Goal: Task Accomplishment & Management: Manage account settings

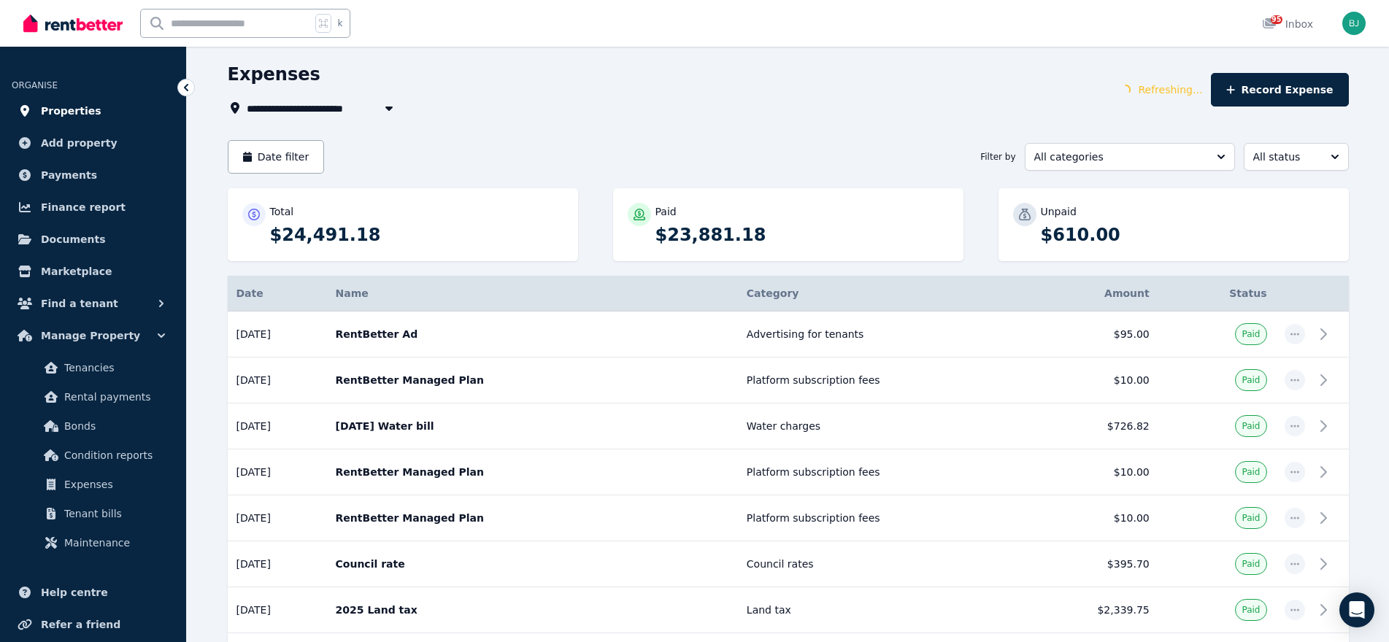
click at [89, 104] on span "Properties" at bounding box center [71, 111] width 61 height 18
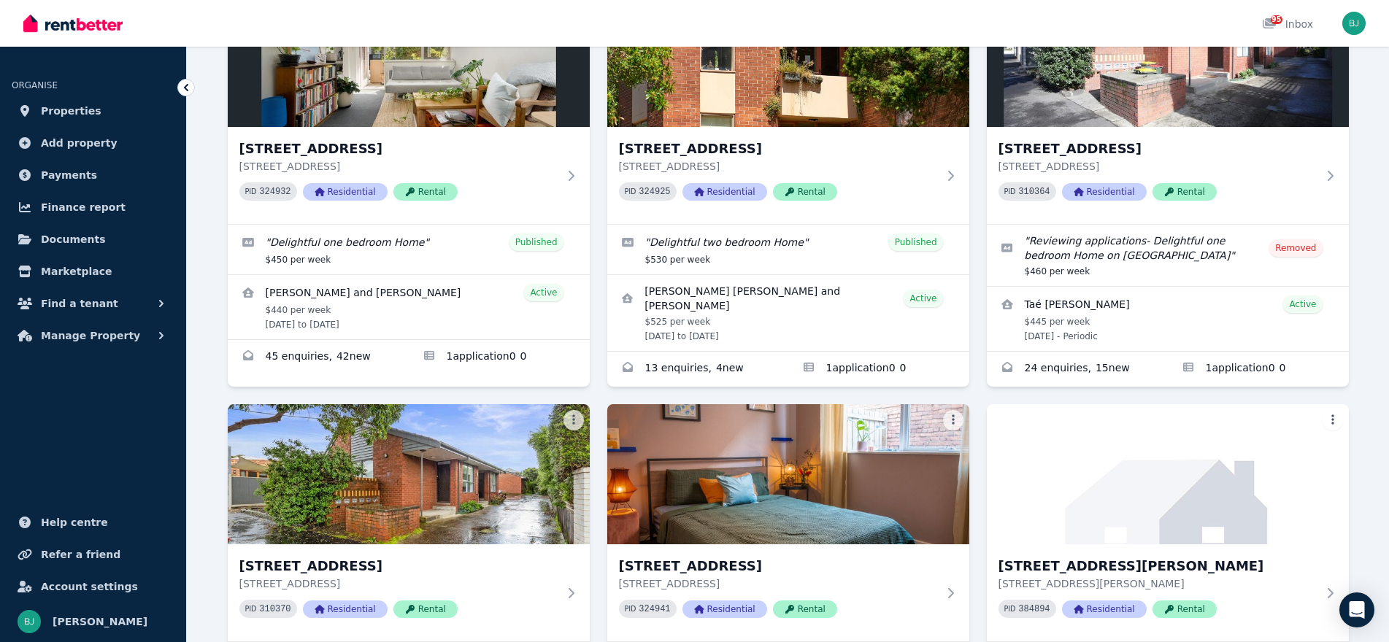
scroll to position [130, 0]
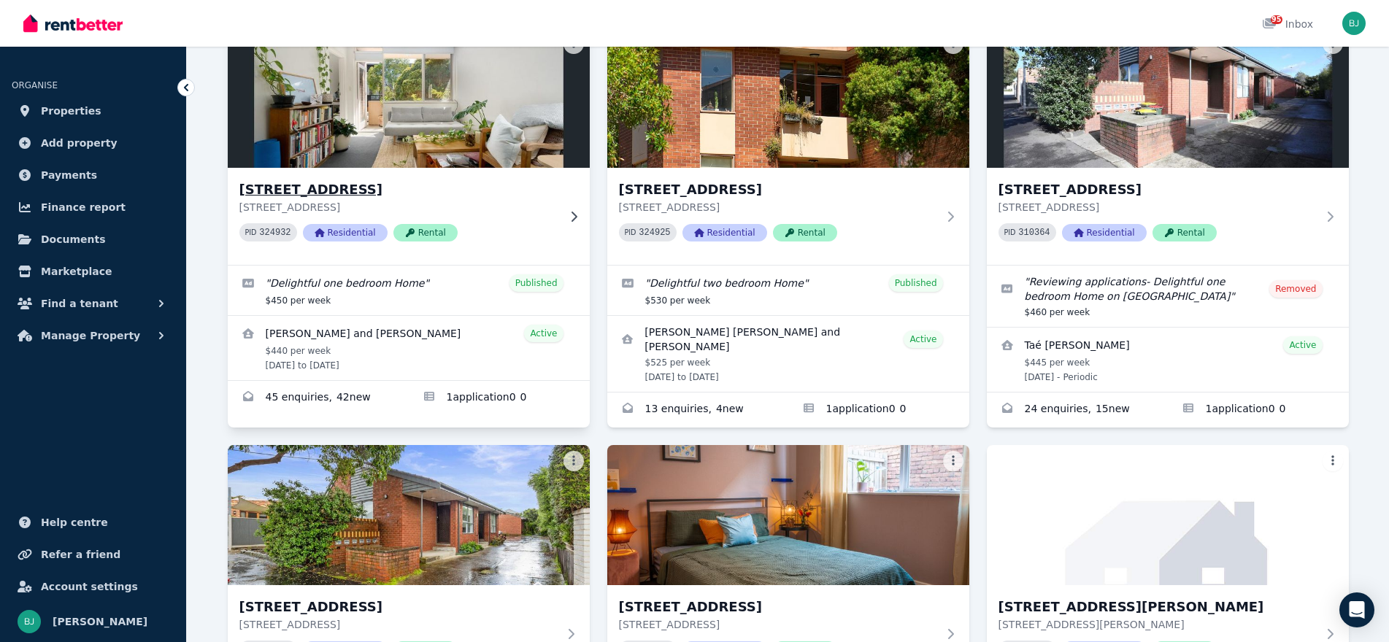
click at [561, 212] on div "[STREET_ADDRESS] PID 324932 Residential Rental" at bounding box center [409, 216] width 362 height 97
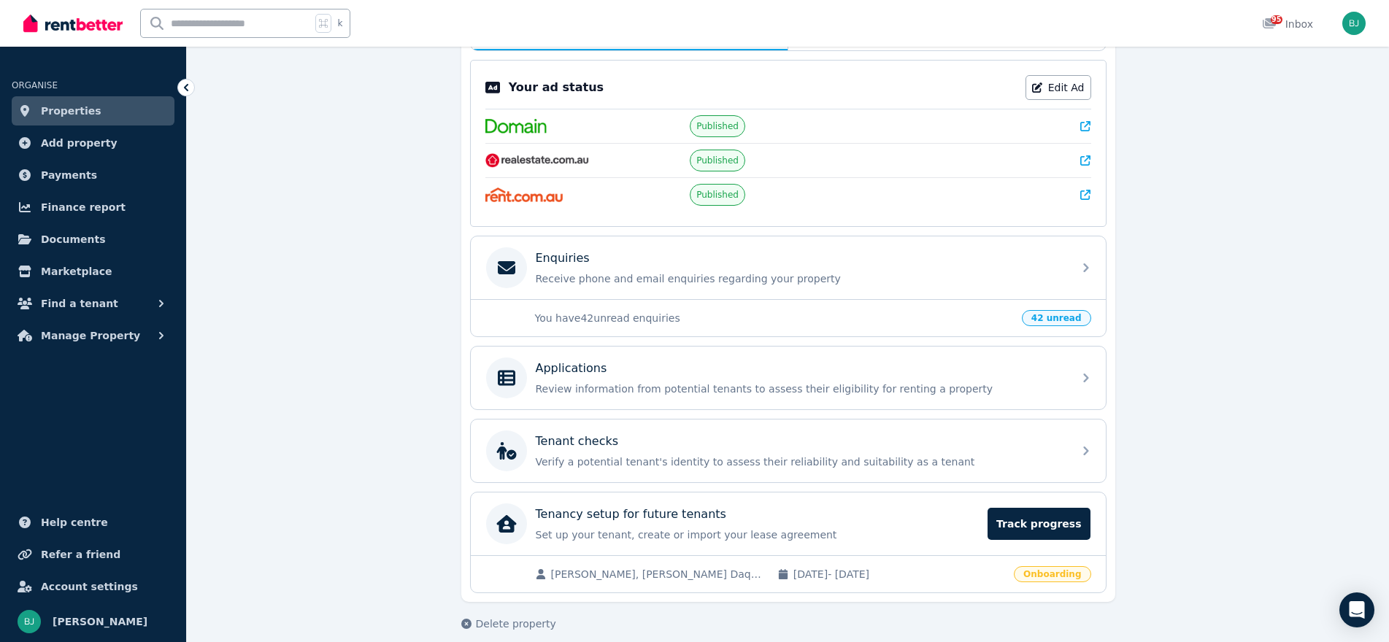
scroll to position [302, 0]
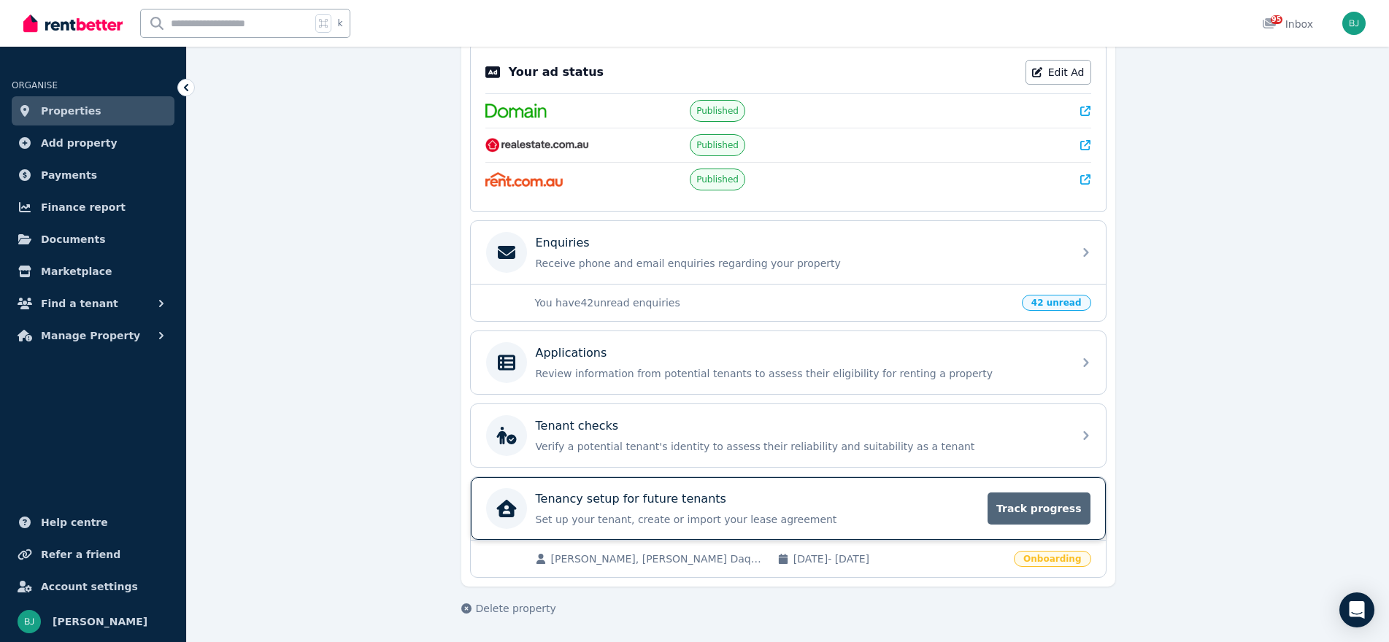
click at [1029, 499] on span "Track progress" at bounding box center [1039, 509] width 102 height 32
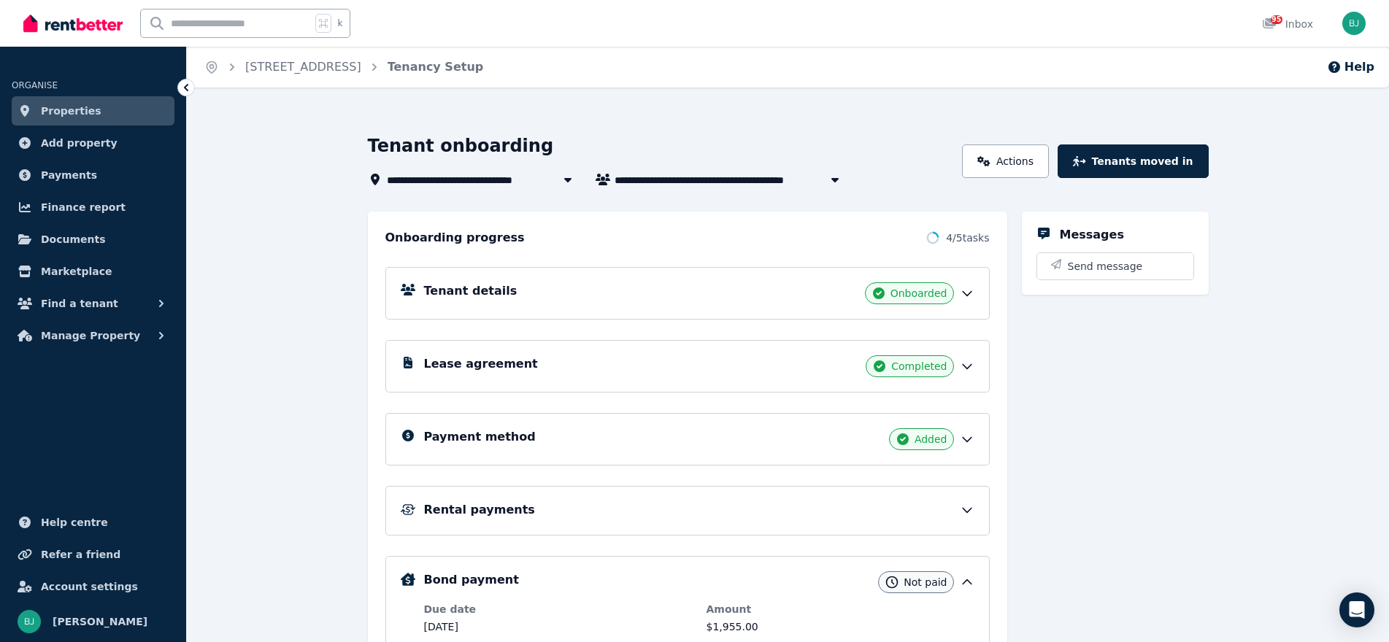
scroll to position [289, 0]
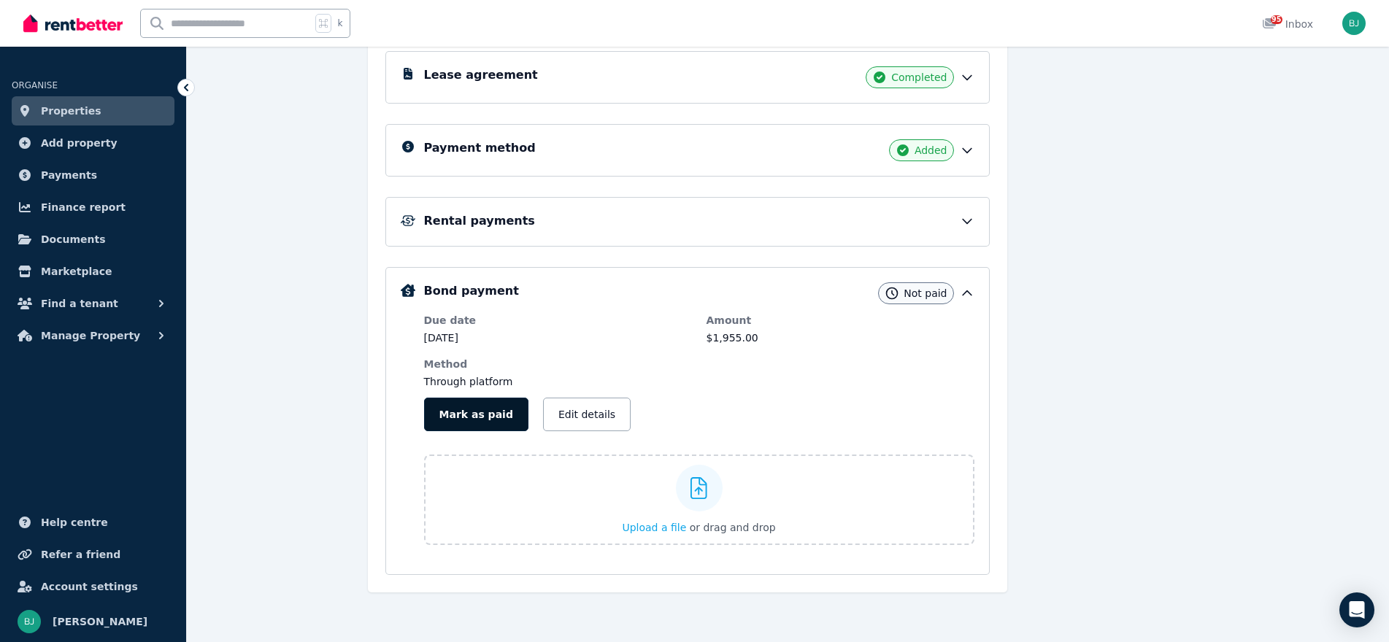
click at [476, 407] on button "Mark as paid" at bounding box center [476, 415] width 104 height 34
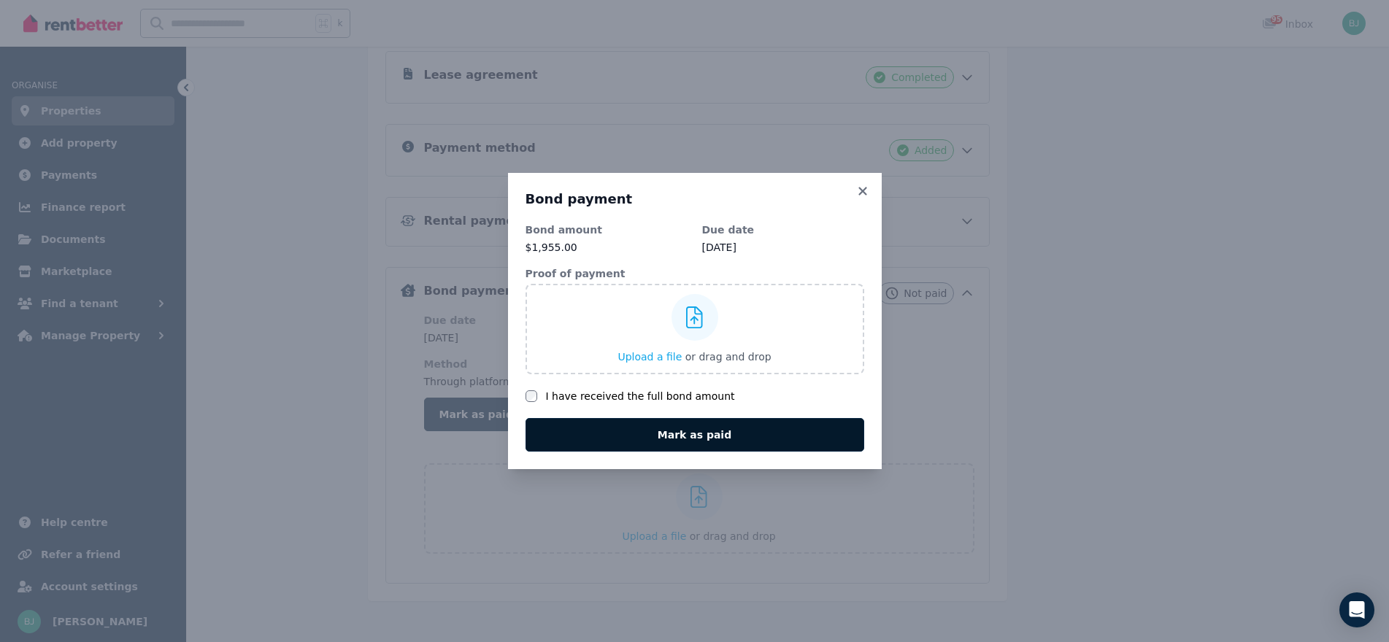
click at [612, 433] on button "Mark as paid" at bounding box center [695, 435] width 339 height 34
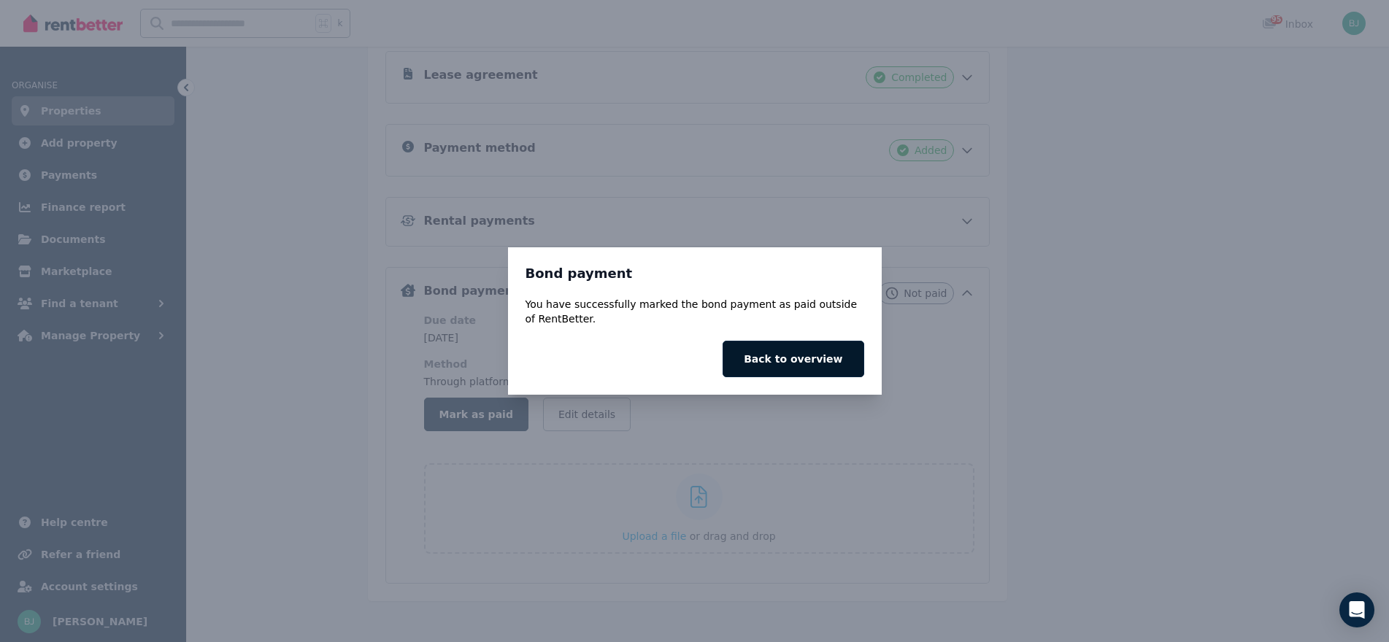
click at [837, 362] on button "Back to overview" at bounding box center [793, 359] width 141 height 36
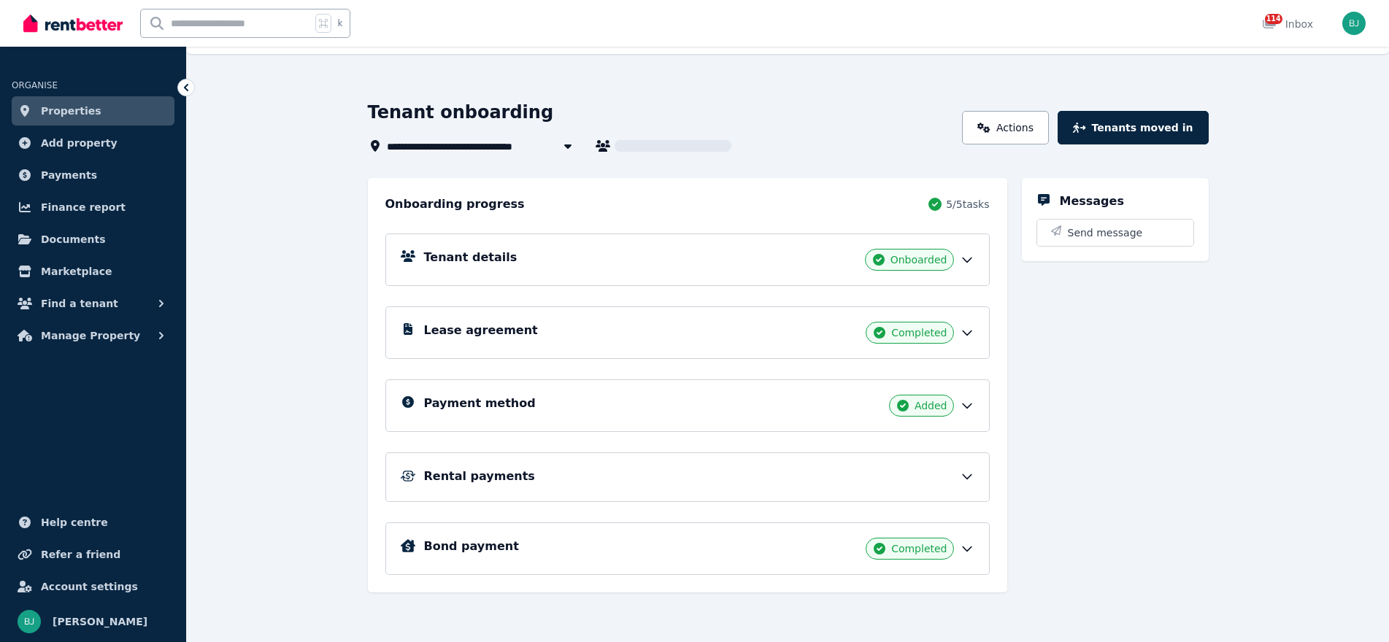
scroll to position [34, 0]
click at [958, 473] on div "Rental payments" at bounding box center [699, 477] width 550 height 18
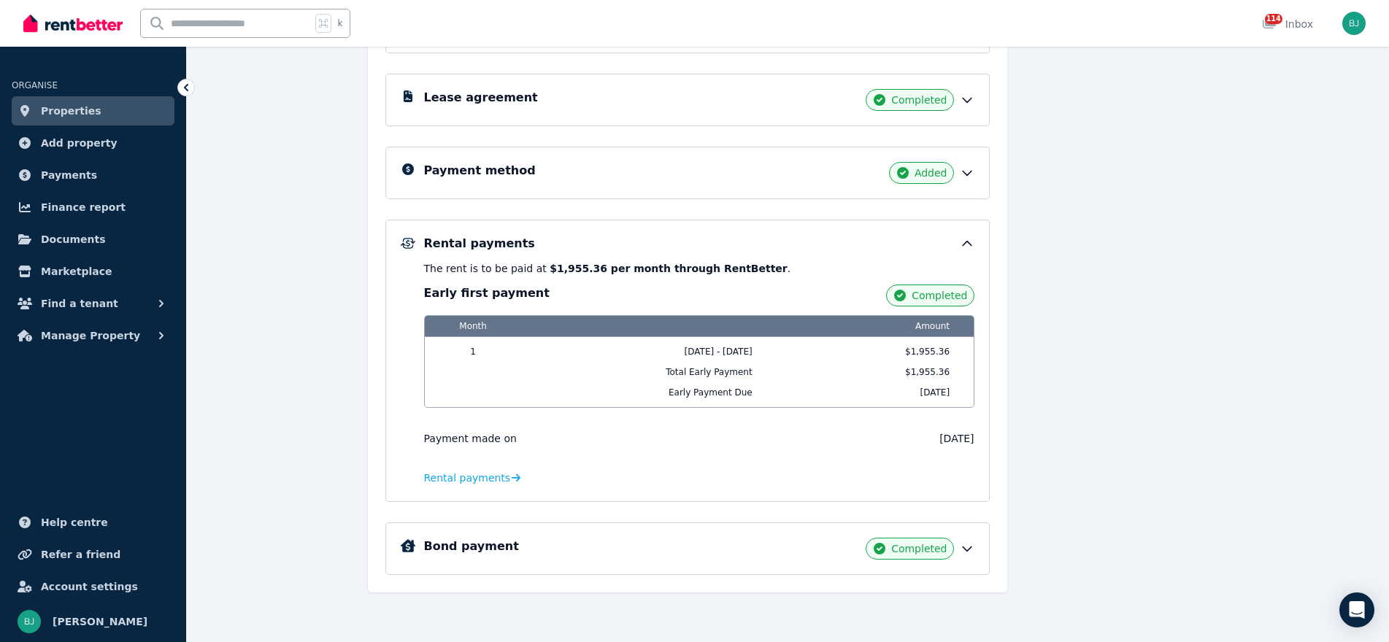
scroll to position [258, 0]
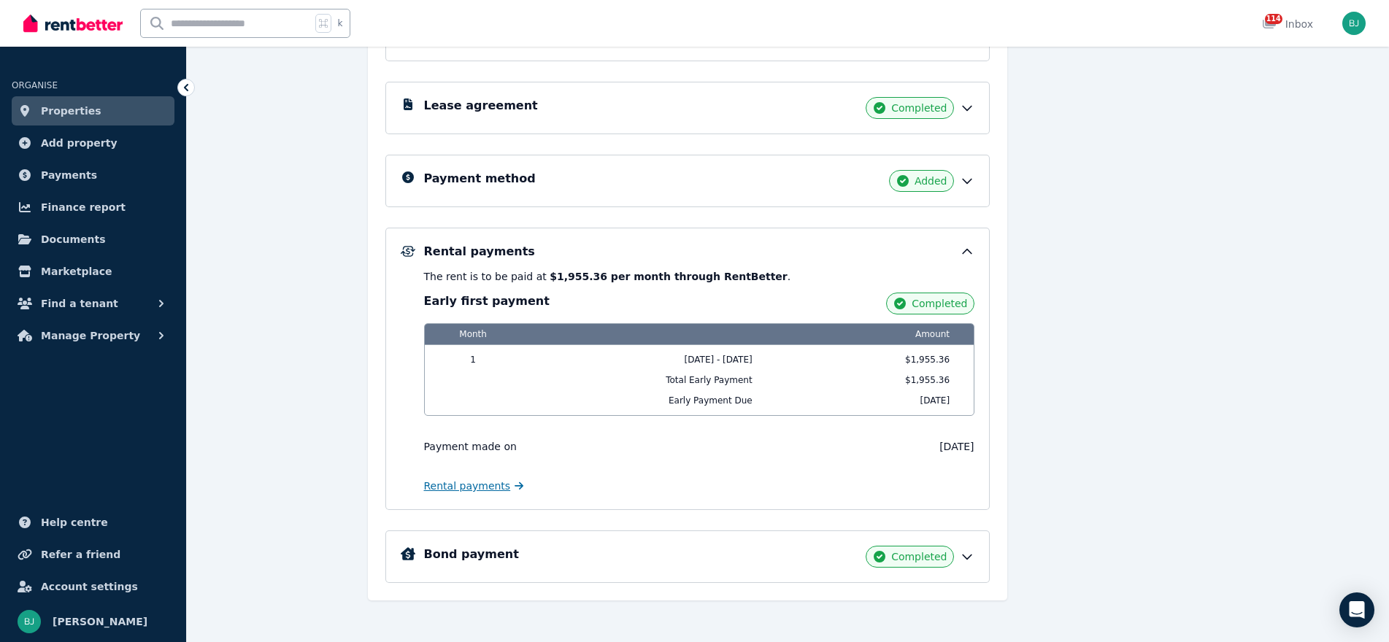
click at [470, 488] on span "Rental payments" at bounding box center [467, 486] width 87 height 15
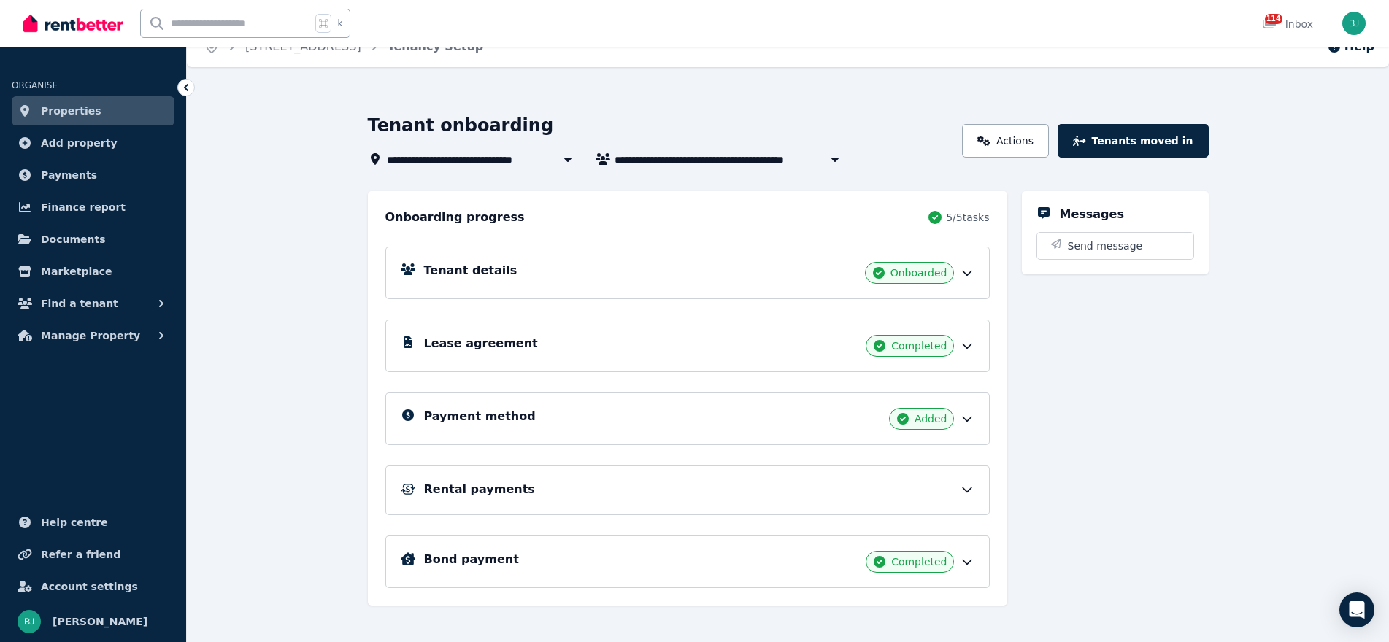
scroll to position [34, 0]
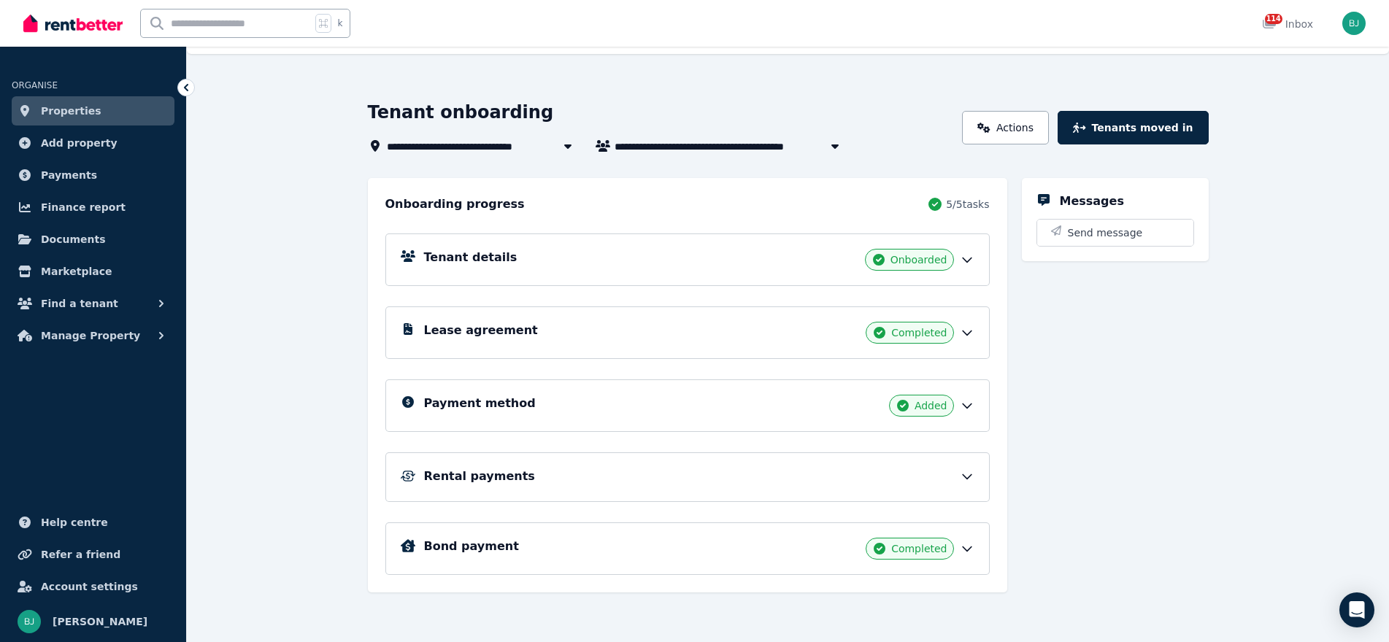
click at [977, 542] on div "Bond payment Completed" at bounding box center [687, 549] width 604 height 53
click at [966, 545] on icon at bounding box center [967, 549] width 15 height 15
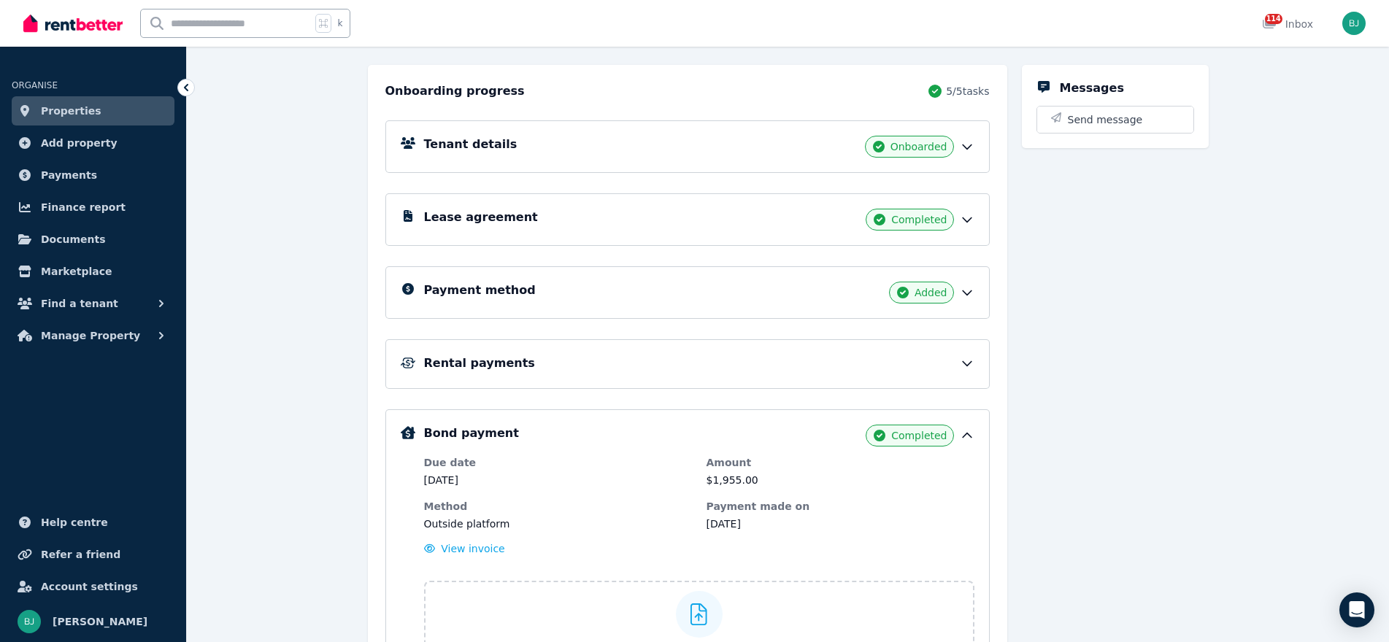
scroll to position [273, 0]
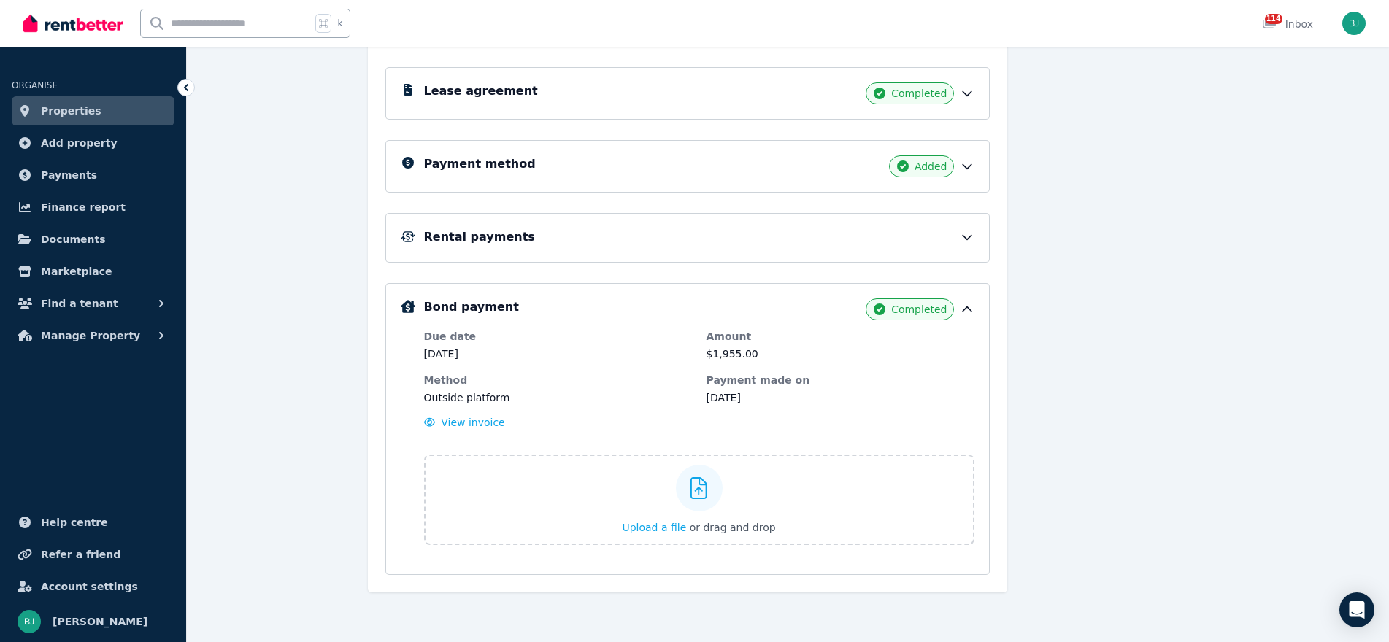
click at [966, 233] on icon at bounding box center [967, 237] width 15 height 15
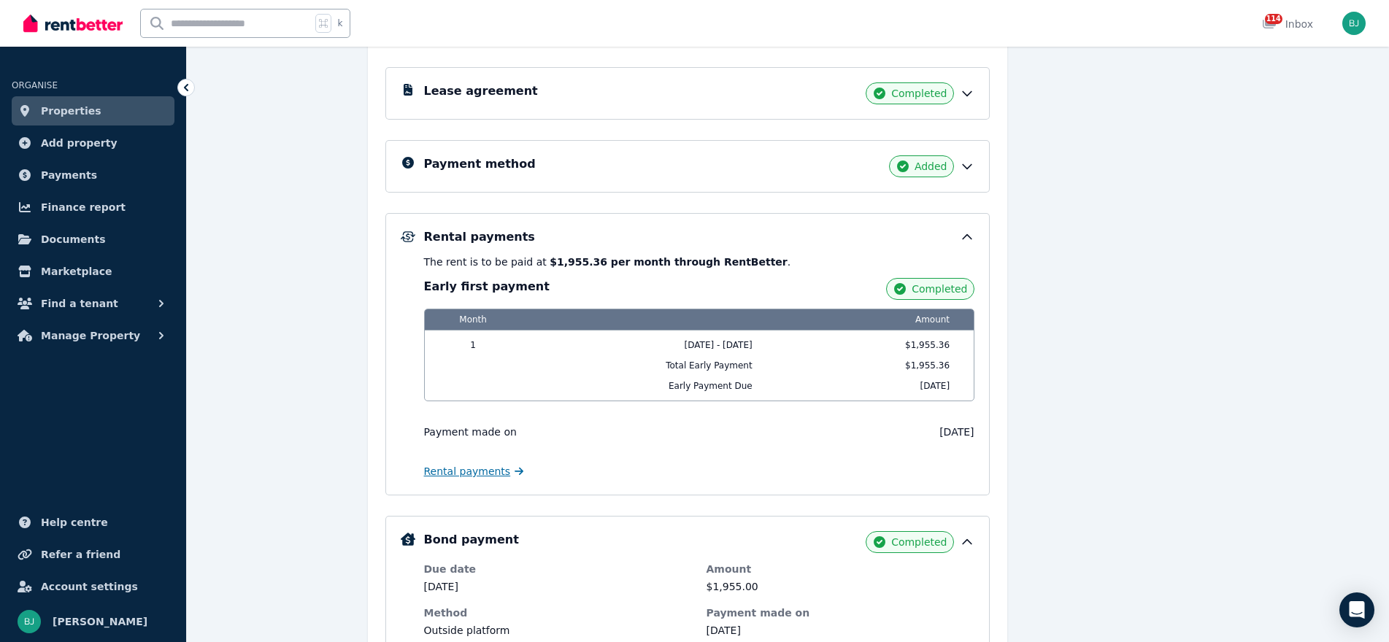
click at [488, 469] on span "Rental payments" at bounding box center [467, 471] width 87 height 15
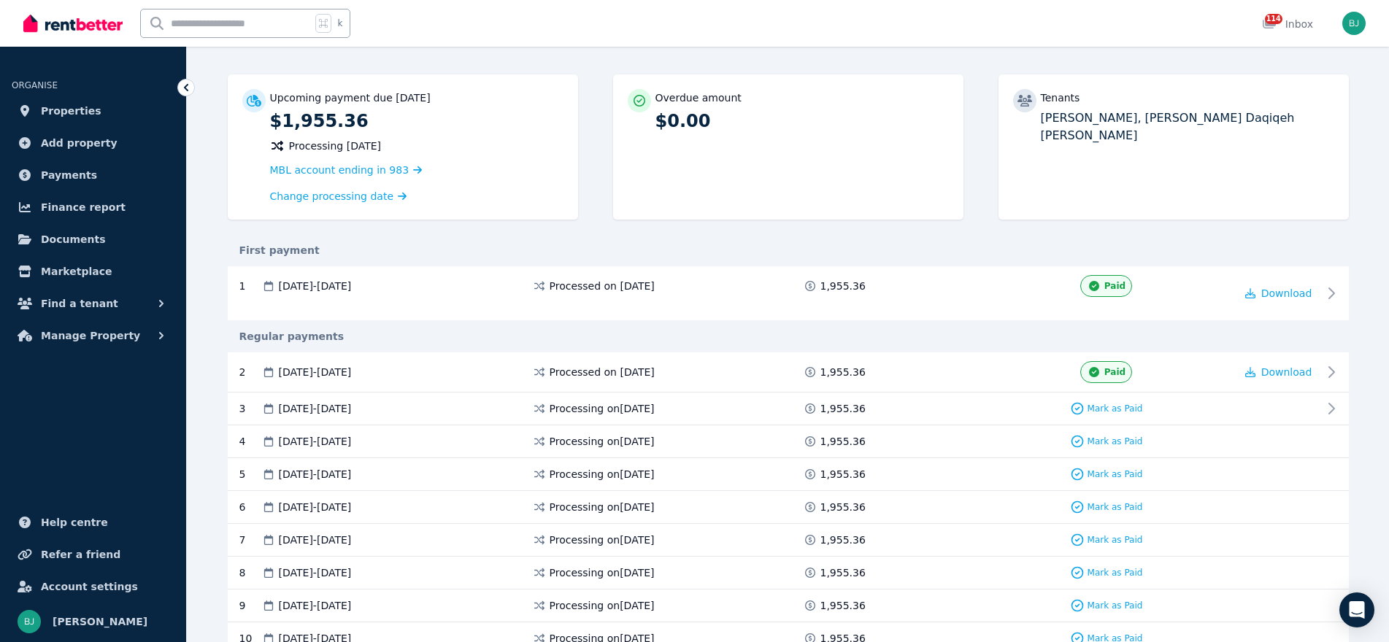
scroll to position [216, 0]
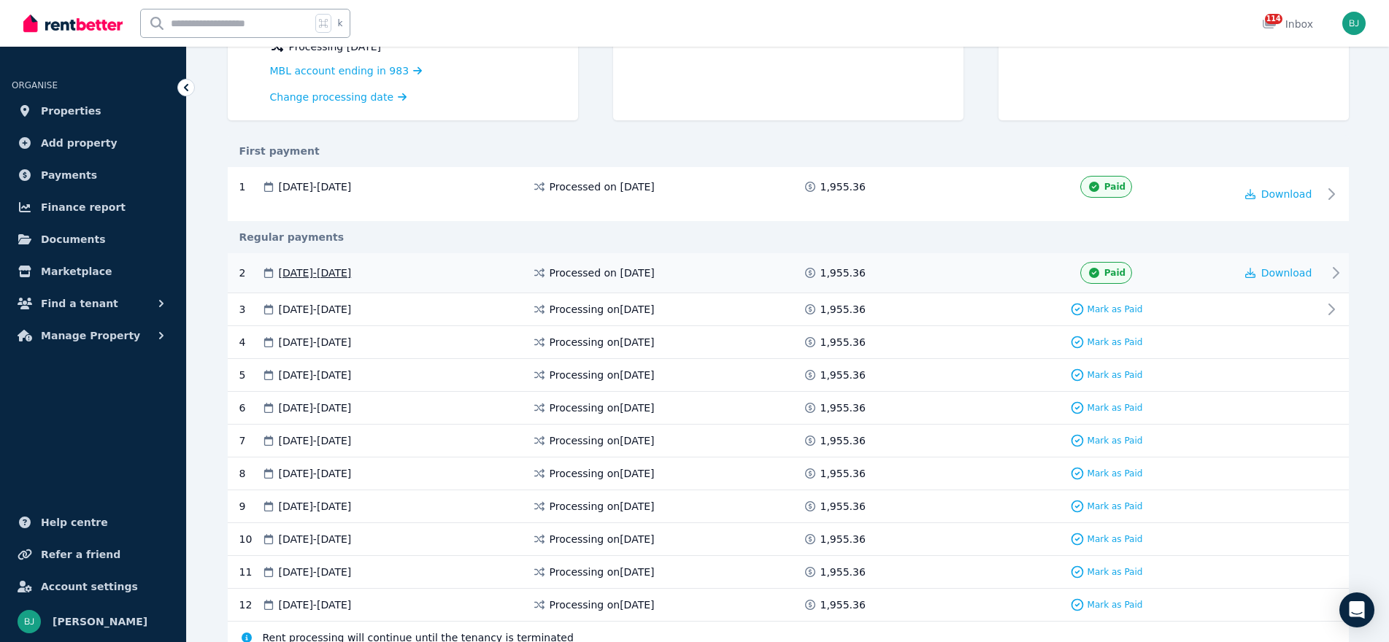
click at [1327, 272] on icon at bounding box center [1336, 273] width 18 height 18
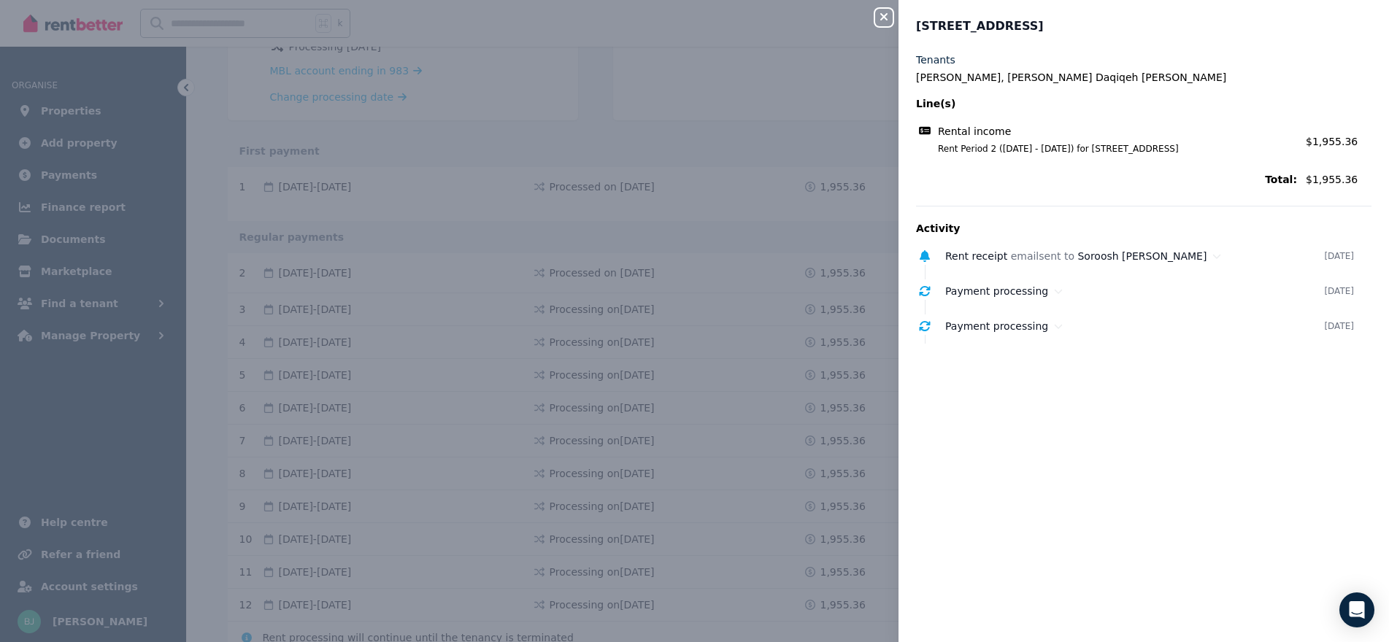
click at [877, 14] on icon "button" at bounding box center [884, 17] width 18 height 12
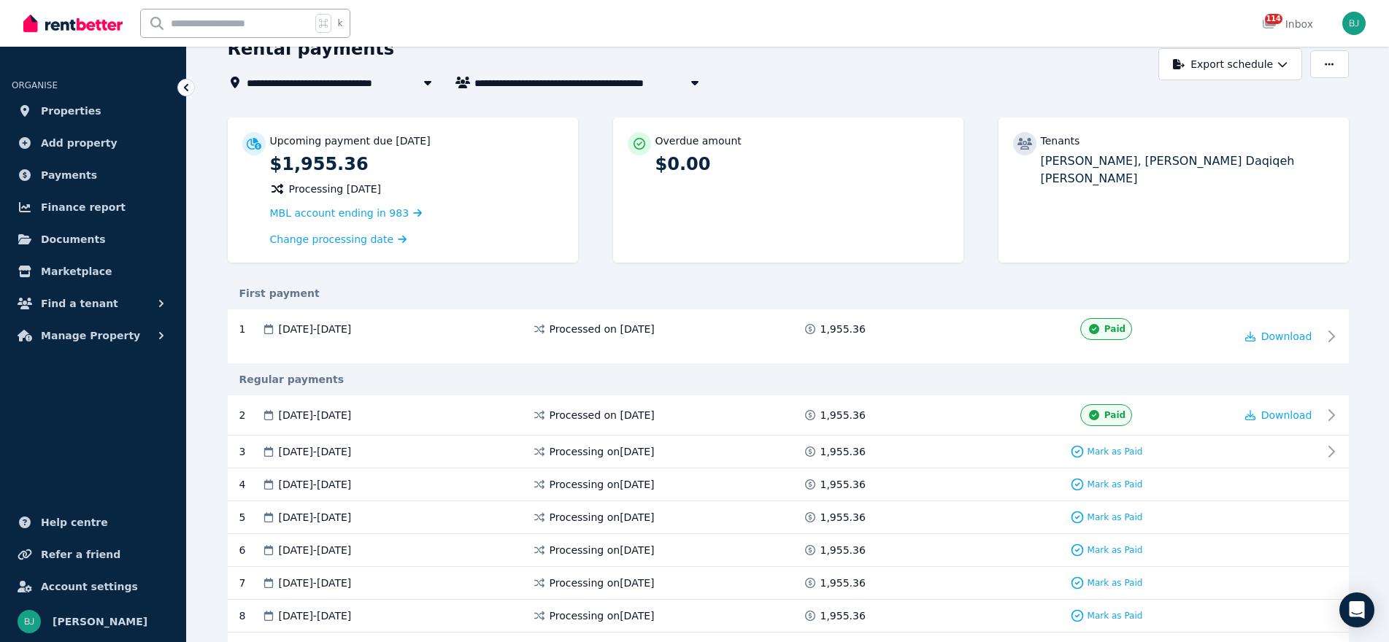
scroll to position [0, 0]
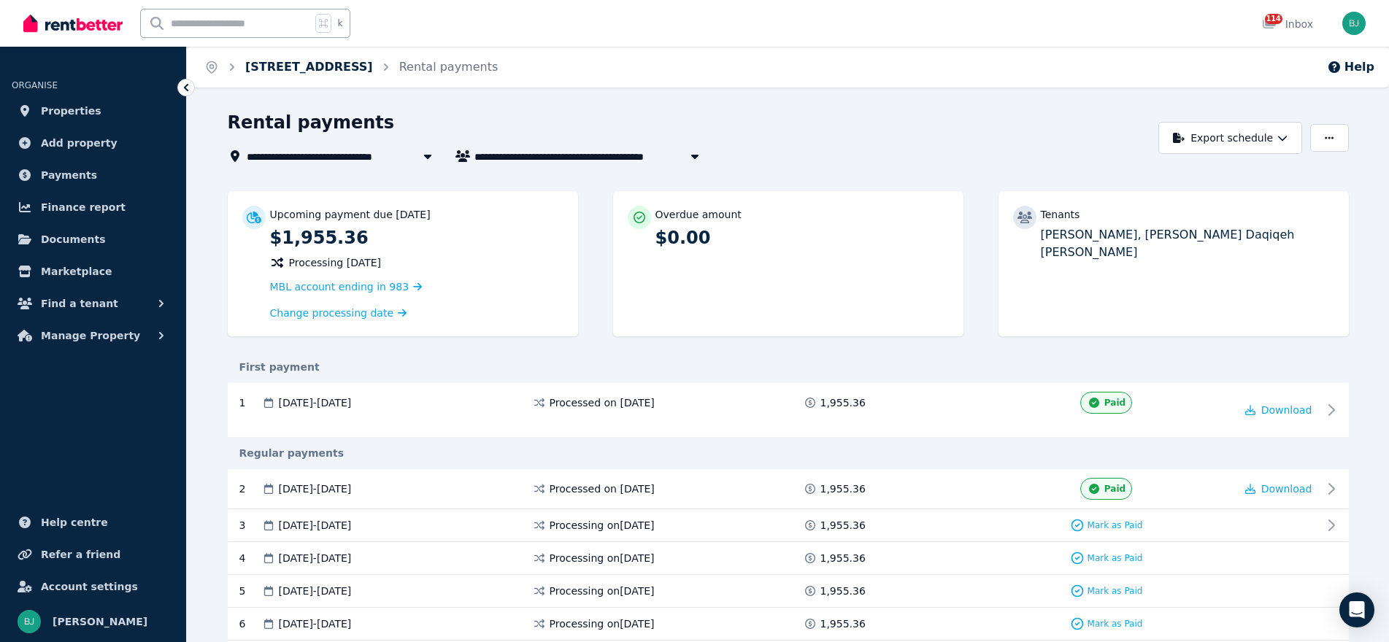
click at [360, 66] on link "[STREET_ADDRESS]" at bounding box center [309, 67] width 128 height 14
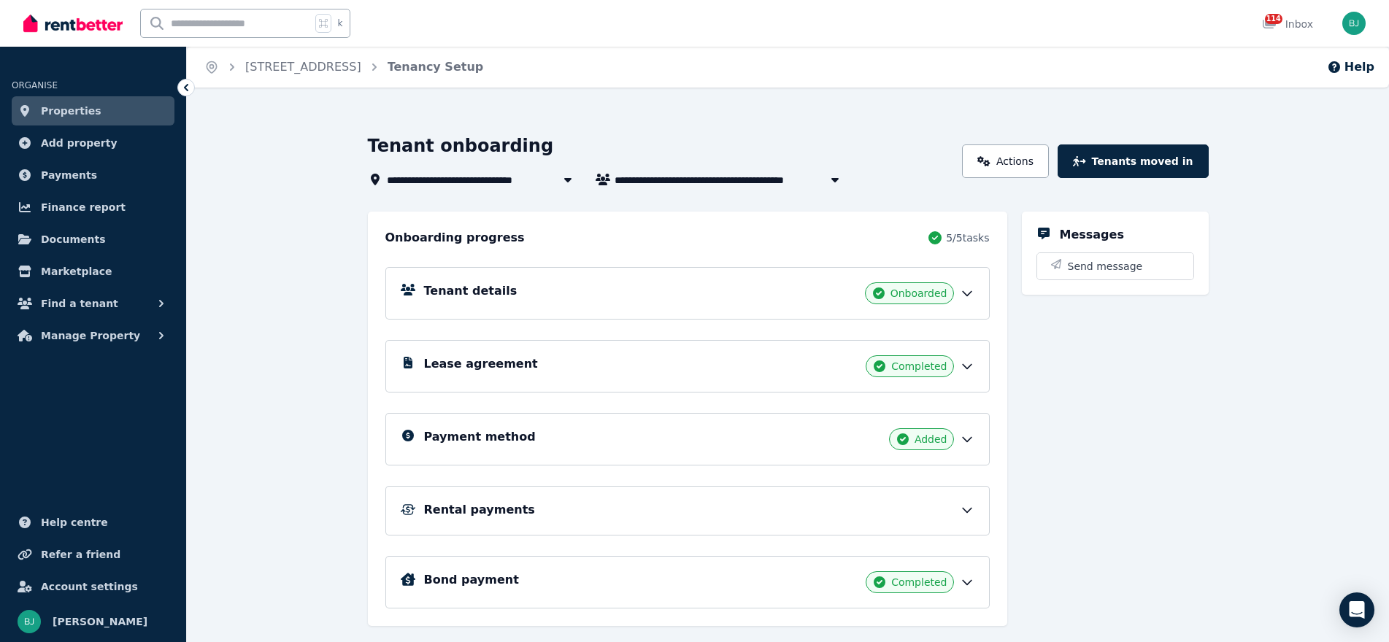
scroll to position [34, 0]
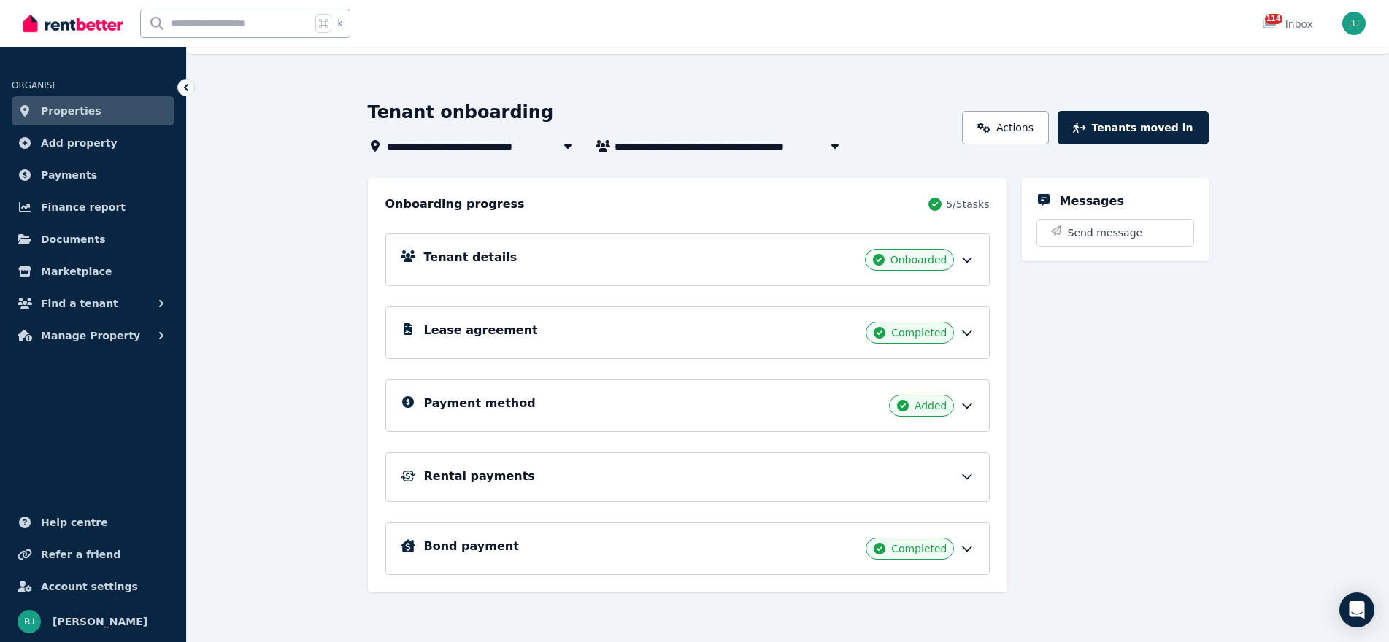
click at [967, 542] on icon at bounding box center [967, 549] width 15 height 15
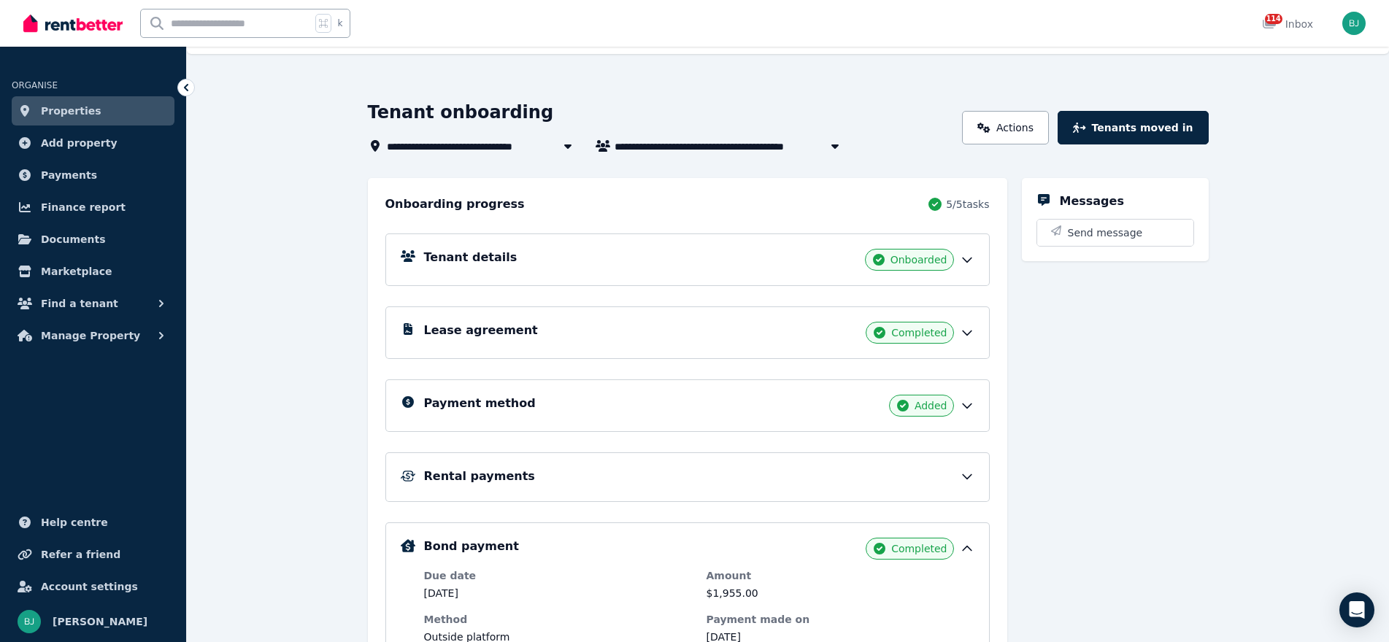
click at [898, 547] on span "Completed" at bounding box center [918, 549] width 55 height 15
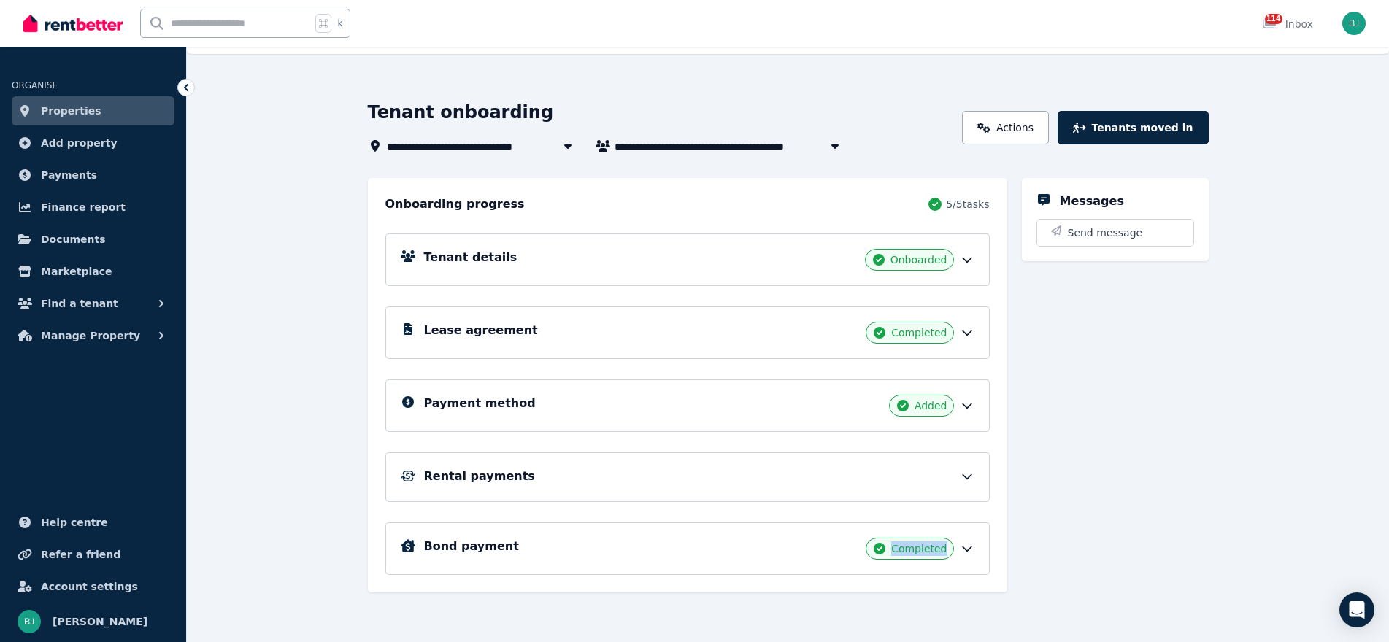
click at [898, 547] on span "Completed" at bounding box center [918, 549] width 55 height 15
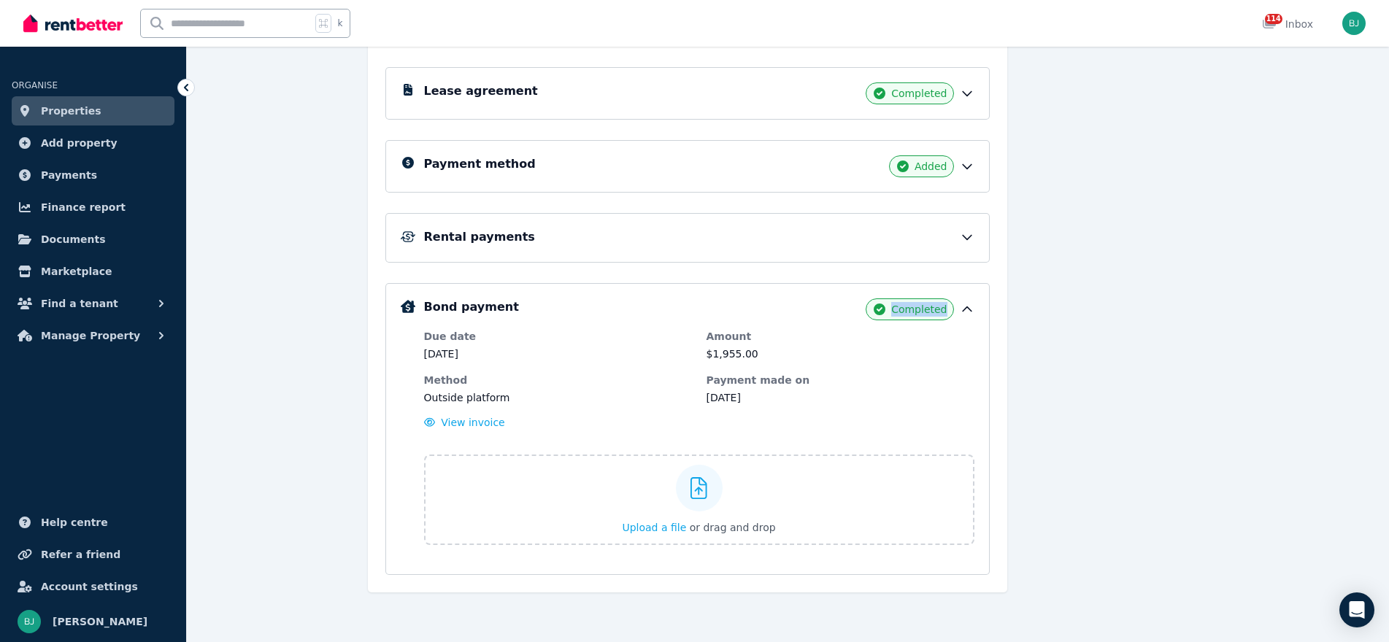
scroll to position [0, 0]
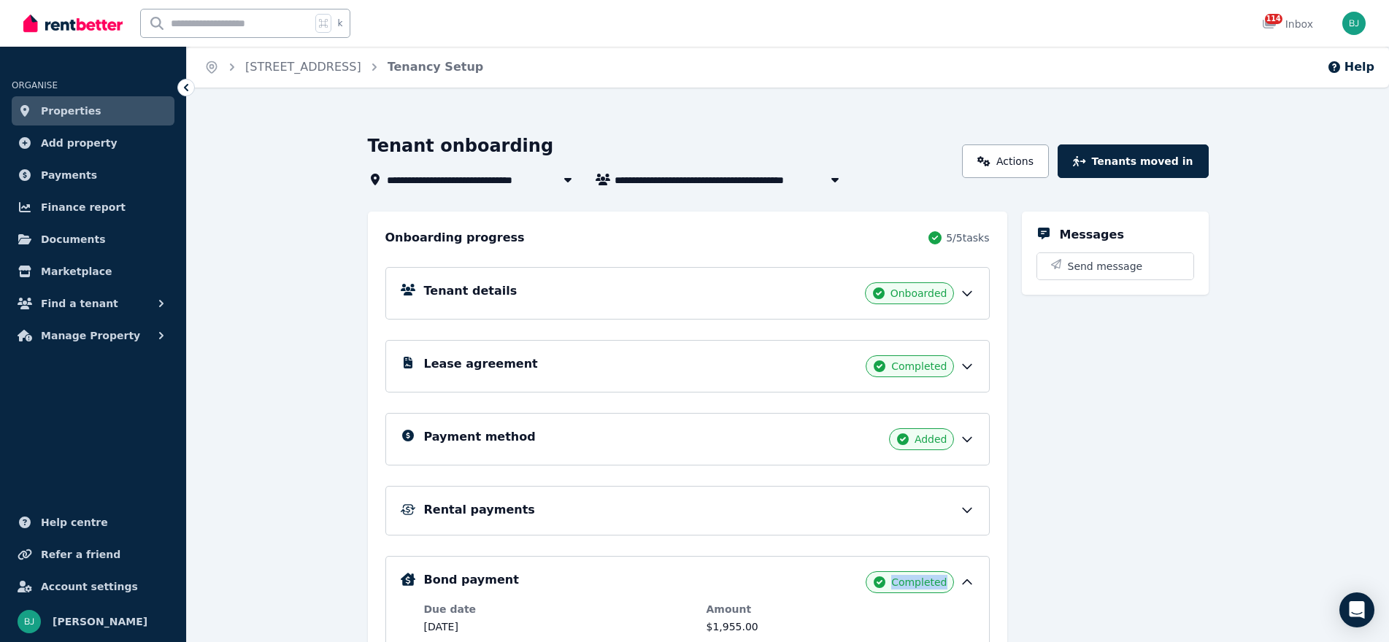
click at [67, 104] on span "Properties" at bounding box center [71, 111] width 61 height 18
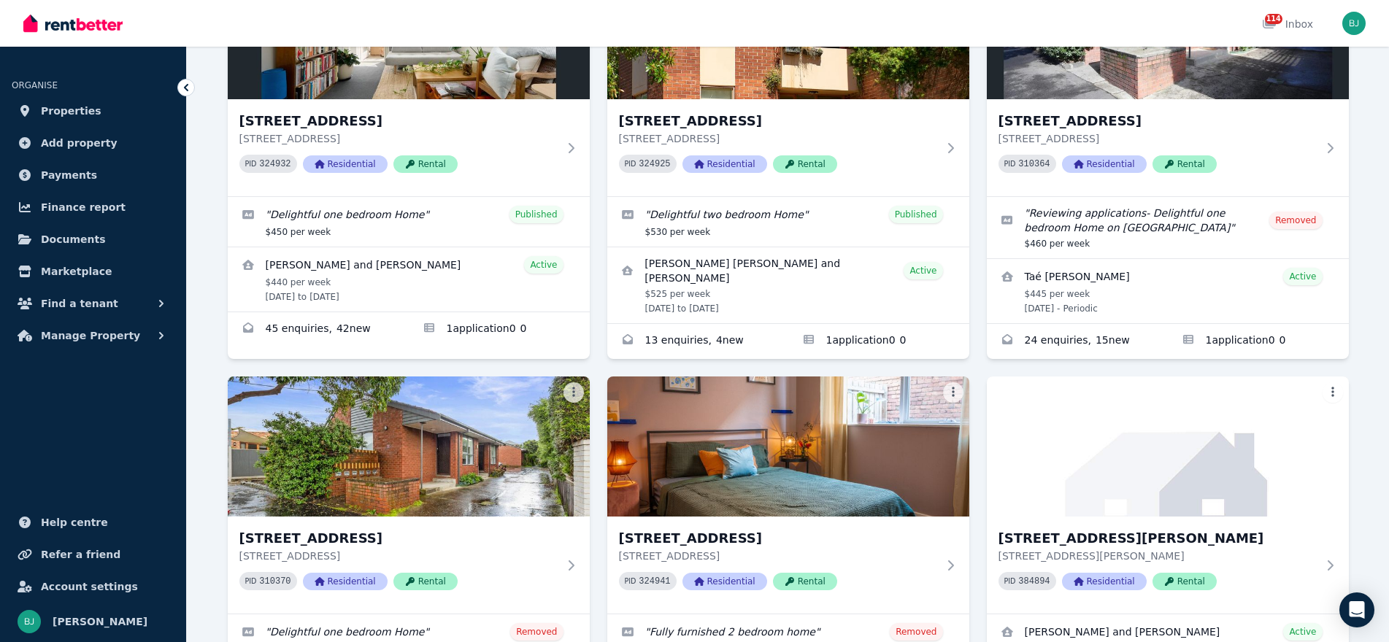
scroll to position [177, 0]
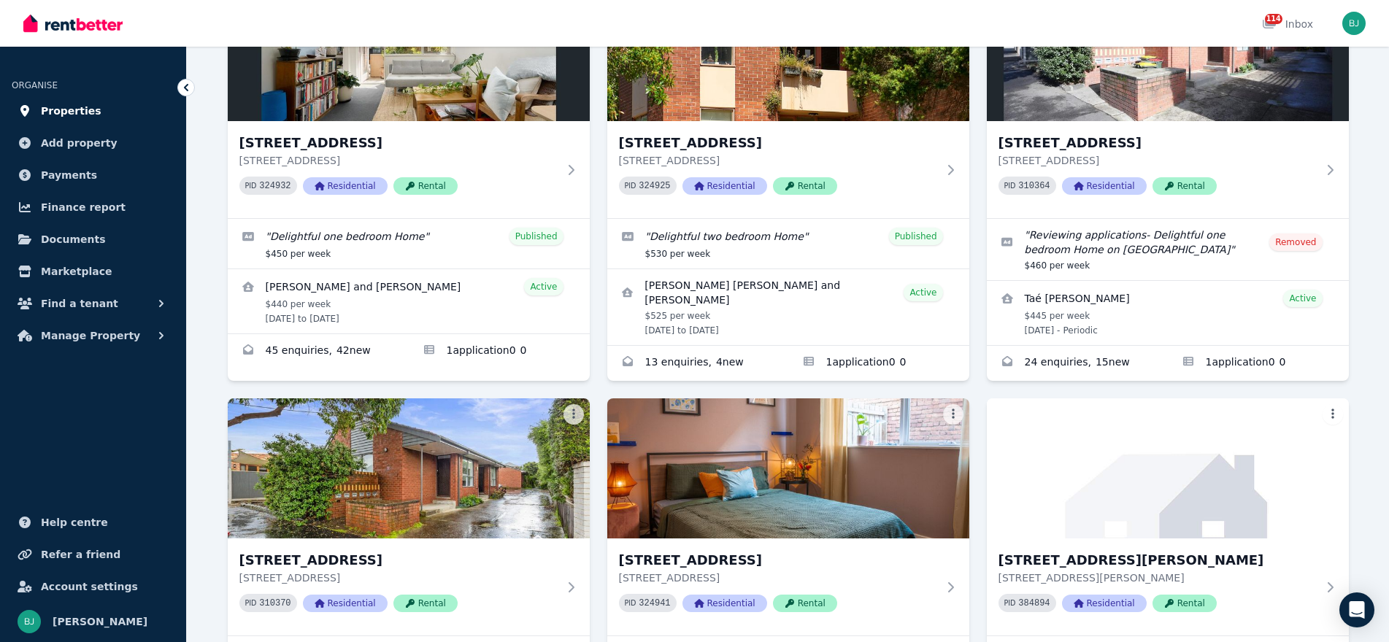
click at [56, 110] on span "Properties" at bounding box center [71, 111] width 61 height 18
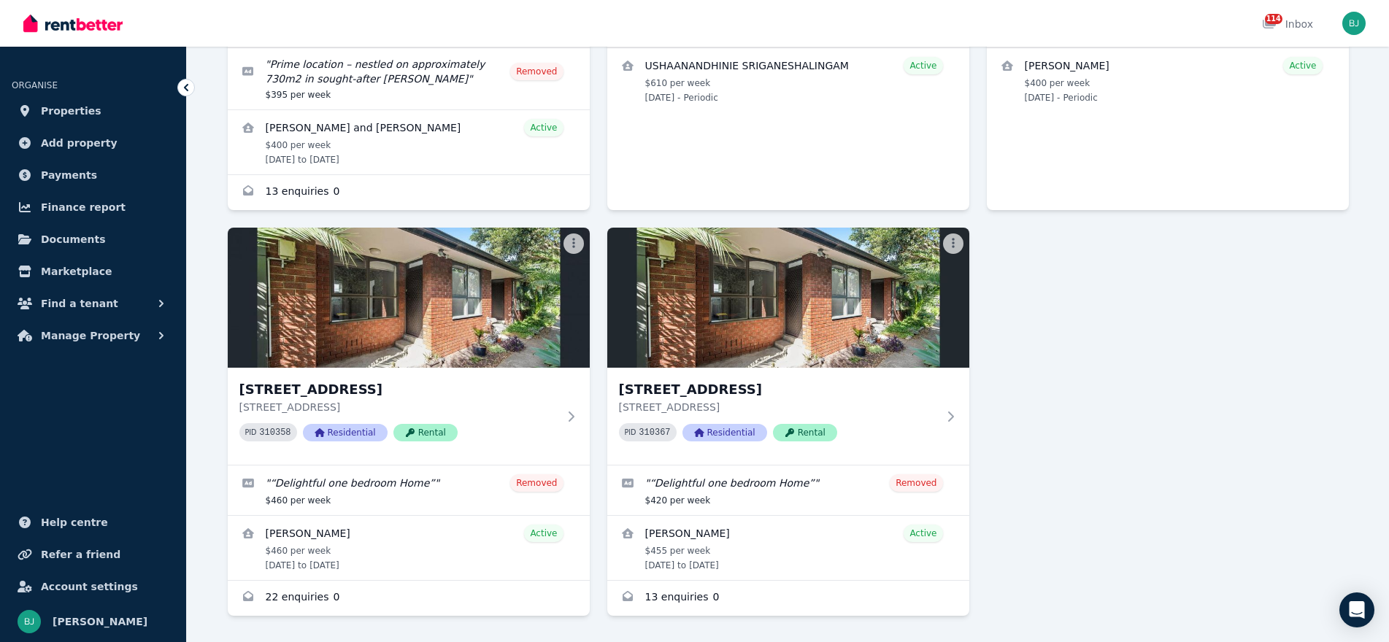
scroll to position [2464, 0]
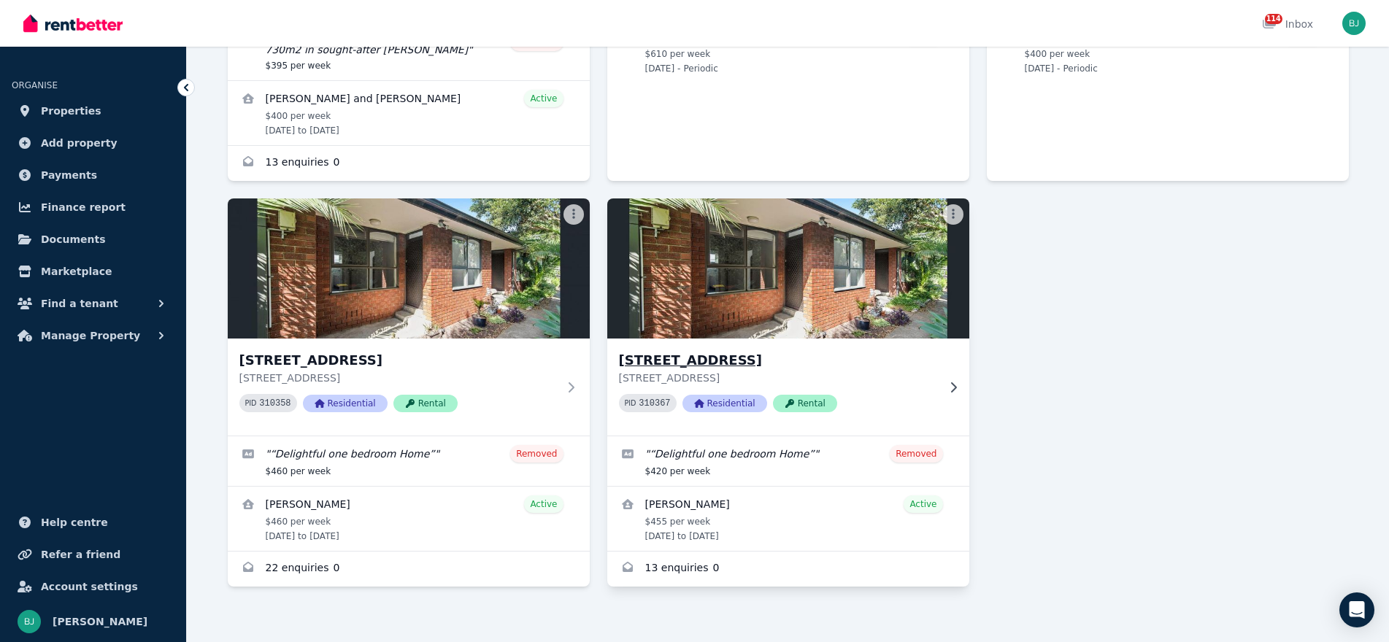
click at [715, 350] on h3 "[STREET_ADDRESS]" at bounding box center [778, 360] width 318 height 20
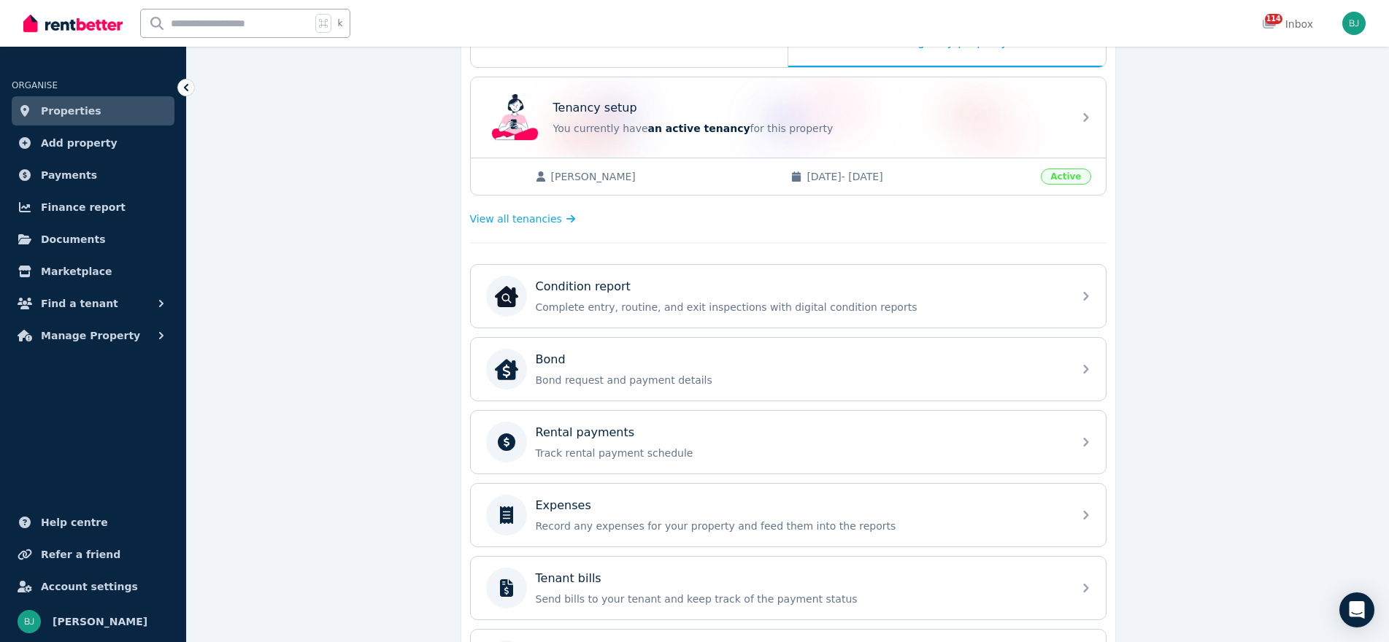
scroll to position [458, 0]
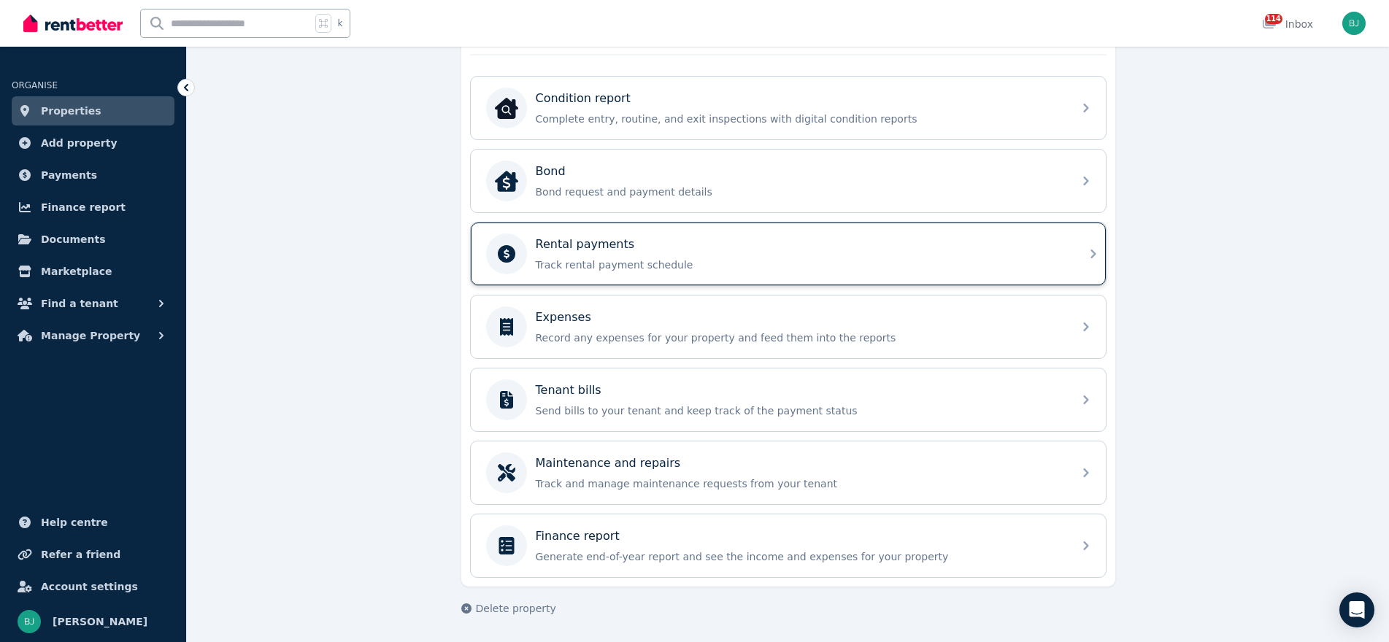
click at [744, 253] on div "Rental payments Track rental payment schedule" at bounding box center [800, 254] width 528 height 36
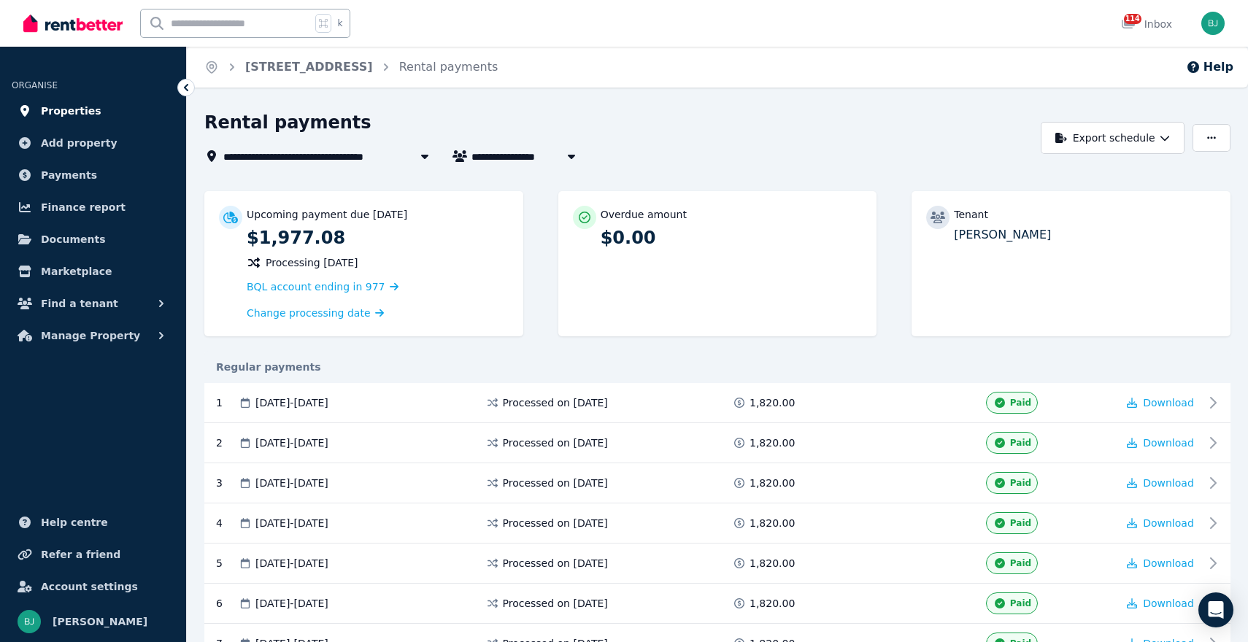
click at [82, 106] on span "Properties" at bounding box center [71, 111] width 61 height 18
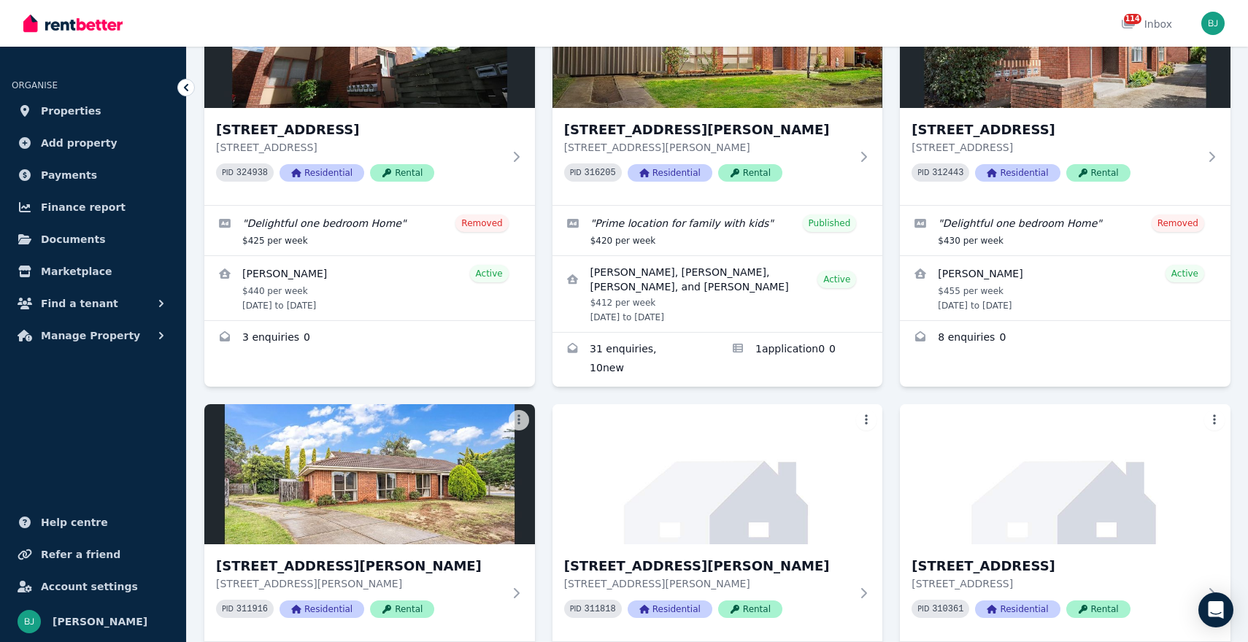
scroll to position [1980, 0]
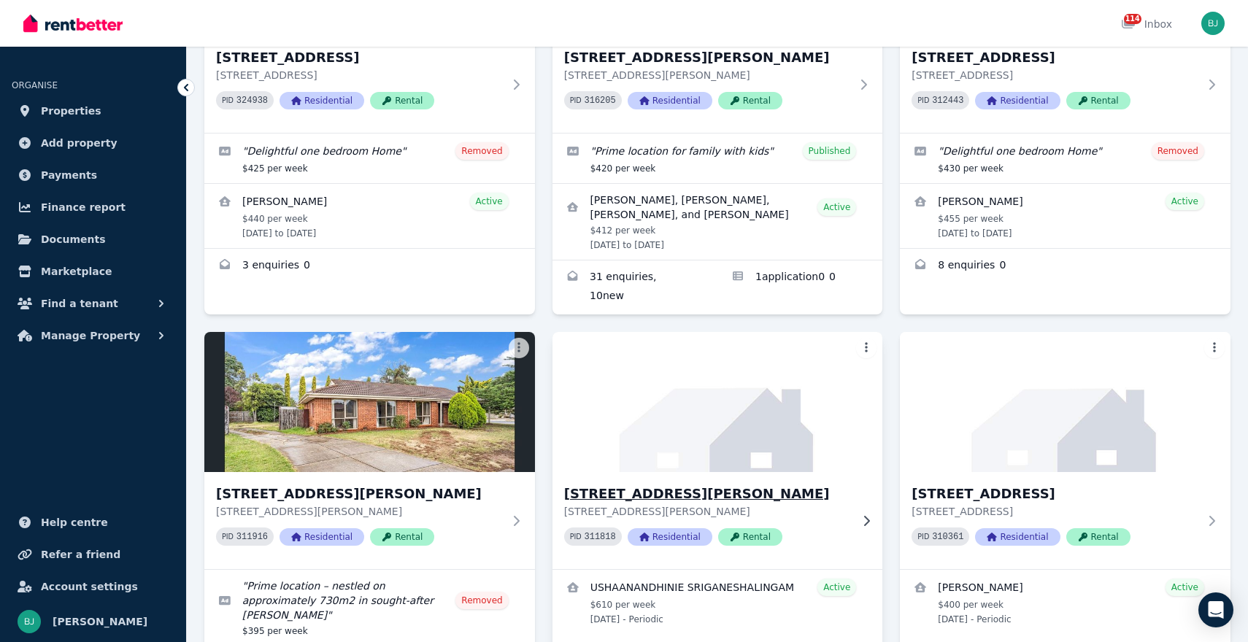
click at [623, 484] on h3 "[STREET_ADDRESS][PERSON_NAME]" at bounding box center [707, 494] width 287 height 20
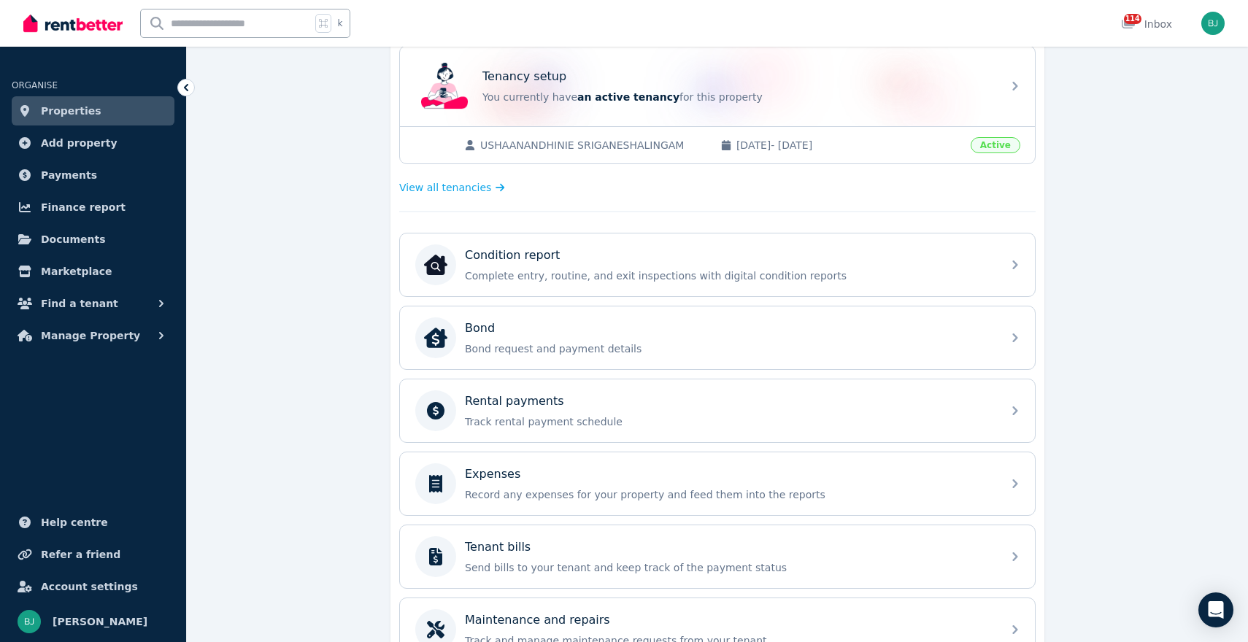
scroll to position [357, 0]
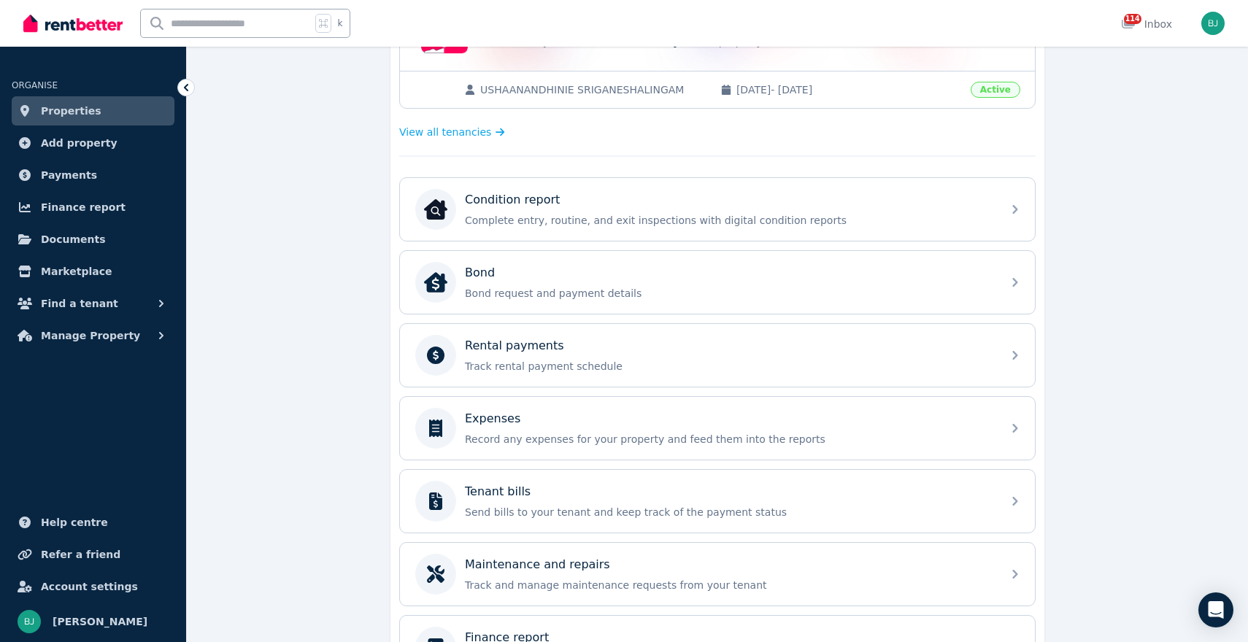
click at [541, 452] on div "Expenses Record any expenses for your property and feed them into the reports" at bounding box center [717, 428] width 635 height 63
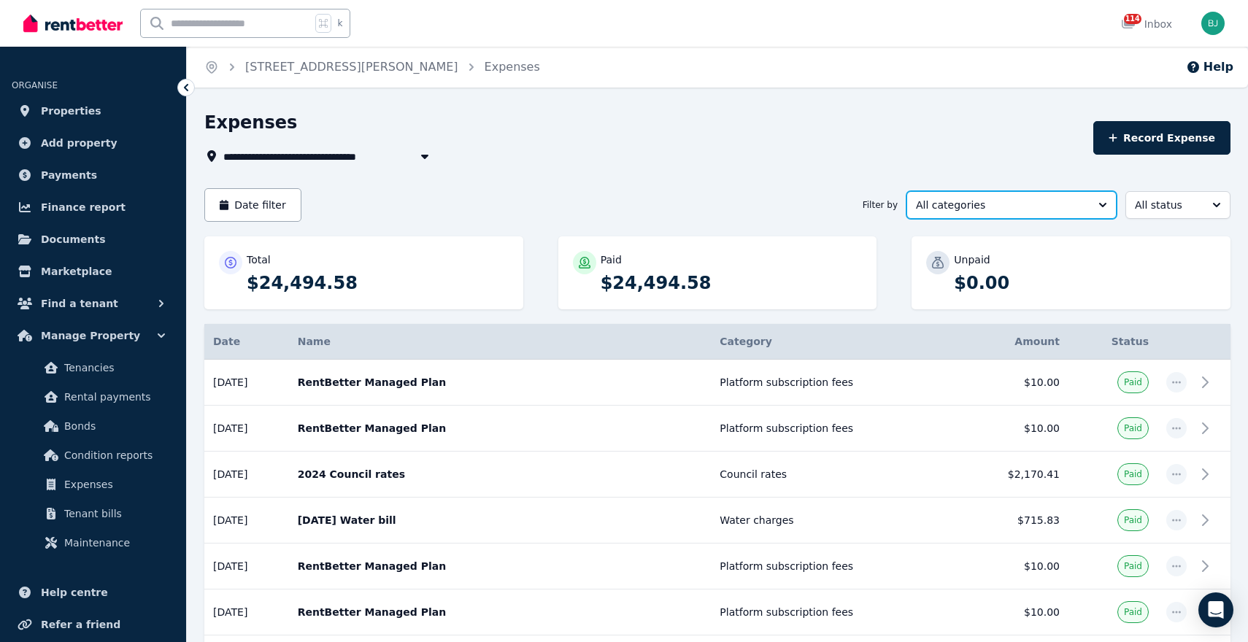
click at [932, 204] on span "All categories" at bounding box center [1001, 205] width 171 height 15
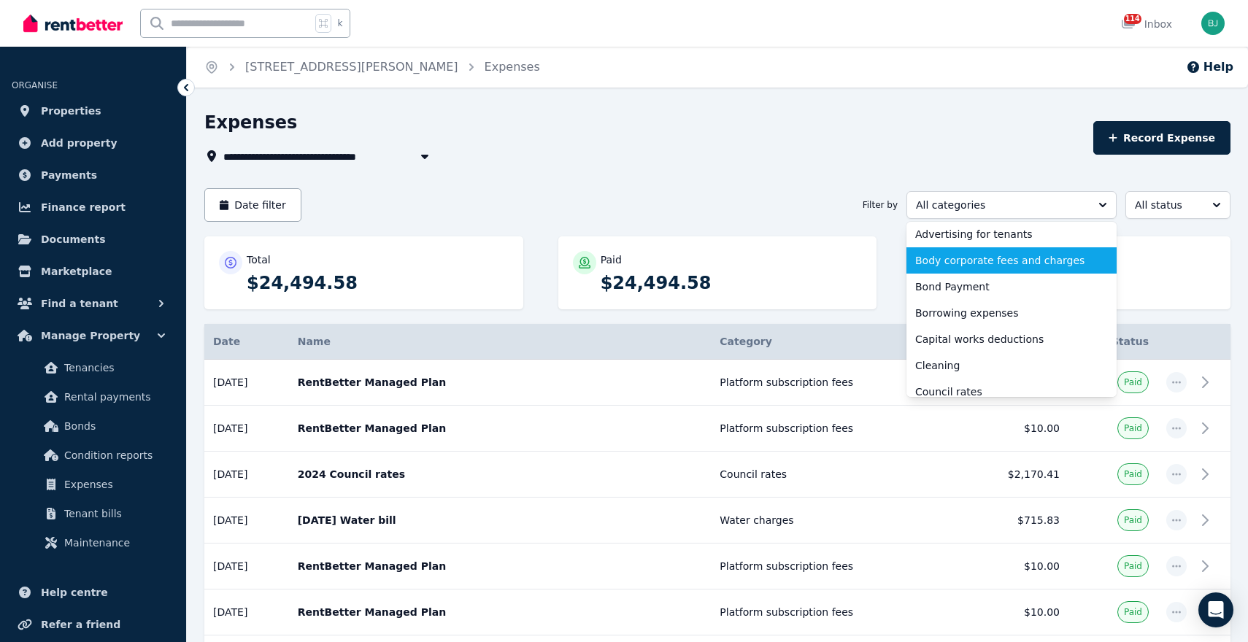
scroll to position [67, 0]
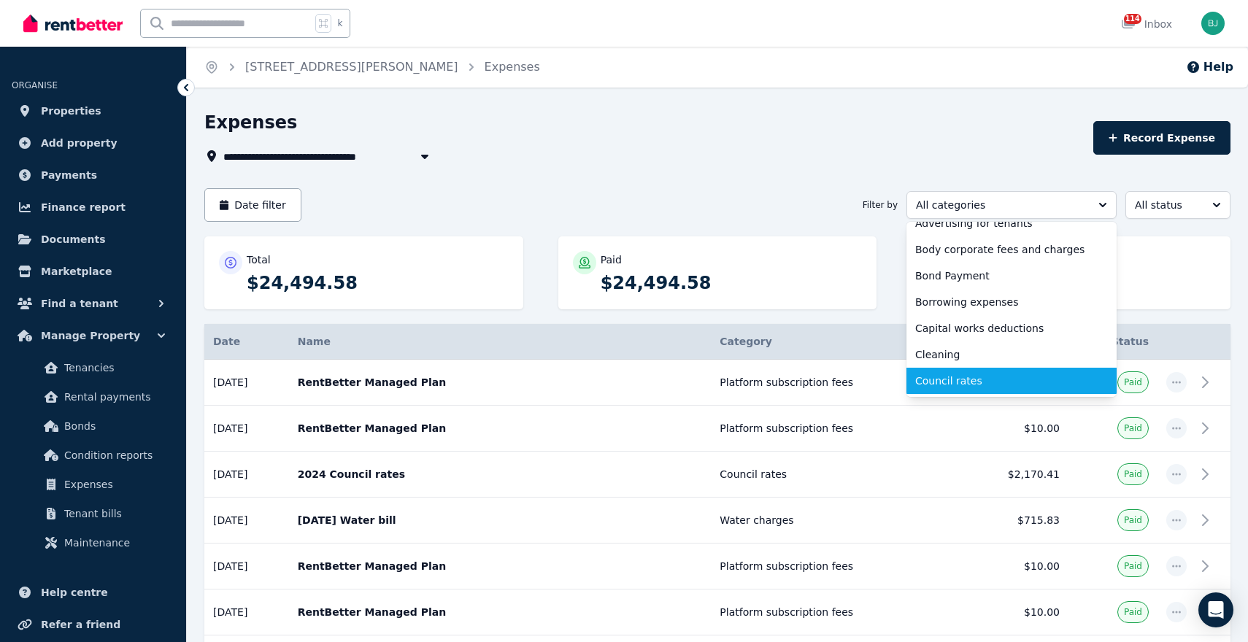
click at [942, 377] on span "Council rates" at bounding box center [1002, 381] width 175 height 15
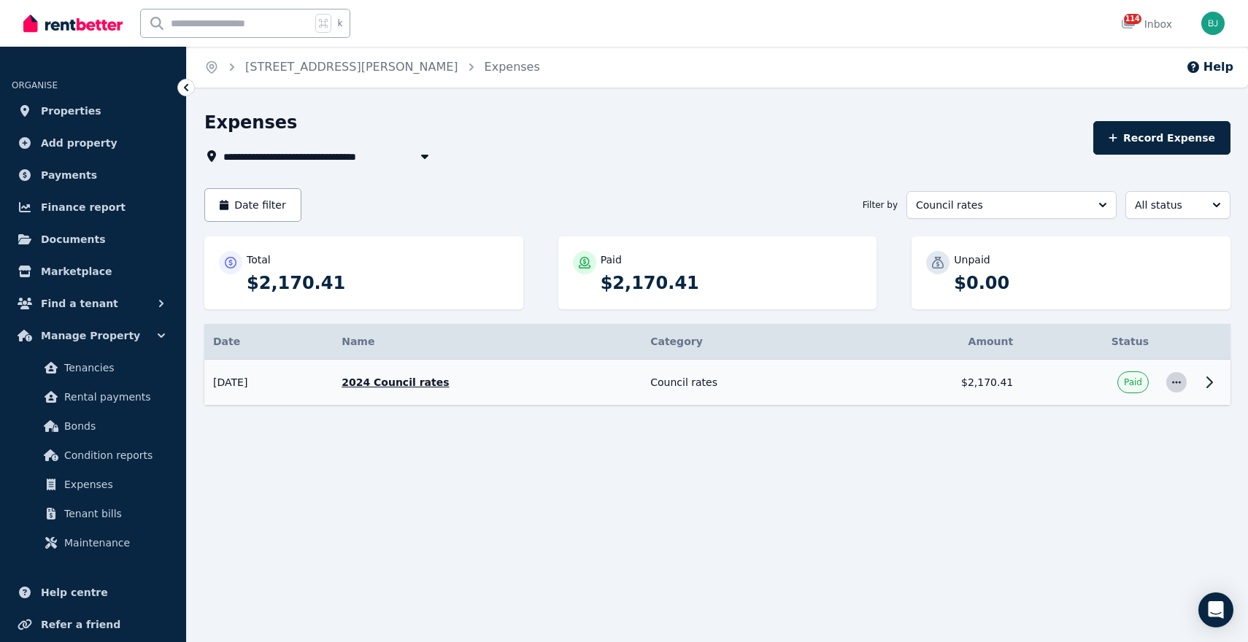
click at [1175, 375] on span "button" at bounding box center [1176, 382] width 20 height 20
click at [1174, 383] on icon "button" at bounding box center [1177, 382] width 12 height 10
click at [1088, 372] on td "Paid" at bounding box center [1090, 383] width 136 height 46
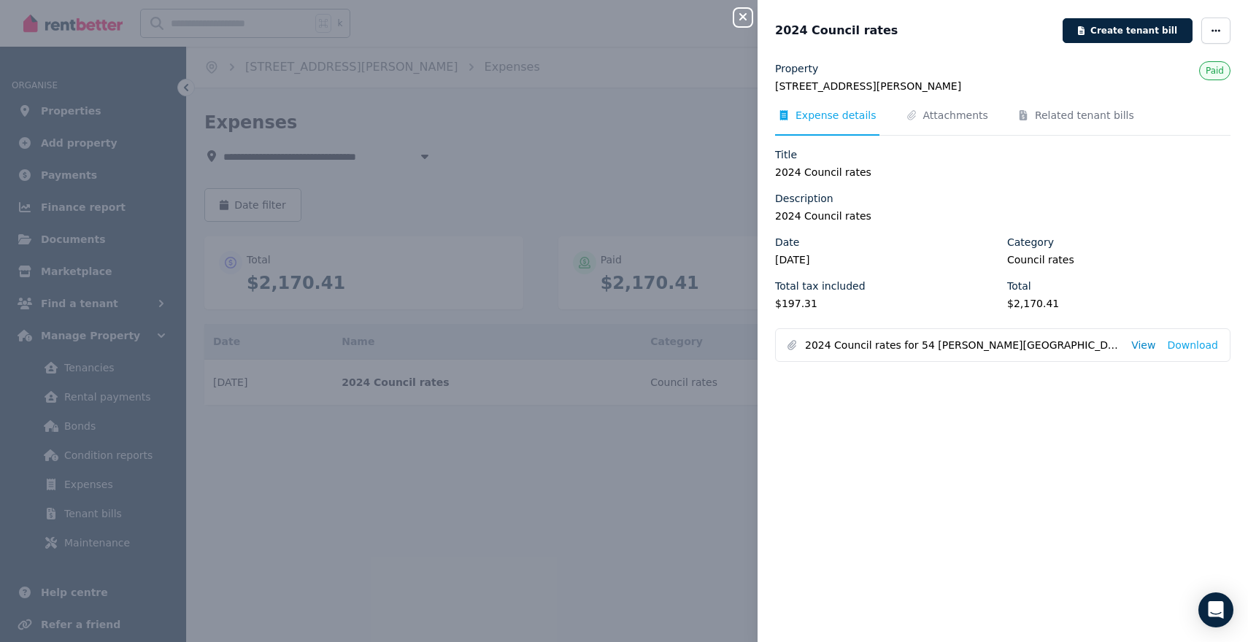
click at [1143, 344] on link "View" at bounding box center [1143, 345] width 24 height 15
click at [742, 15] on icon "button" at bounding box center [743, 17] width 18 height 12
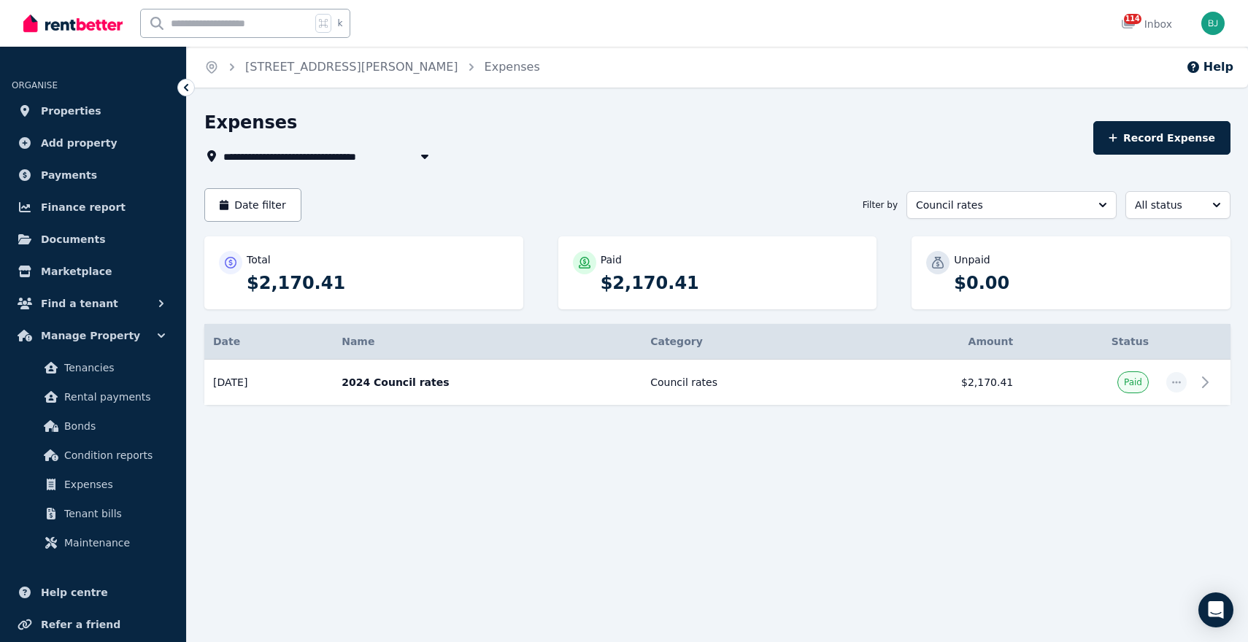
click at [383, 161] on span "[STREET_ADDRESS][PERSON_NAME]" at bounding box center [329, 156] width 212 height 18
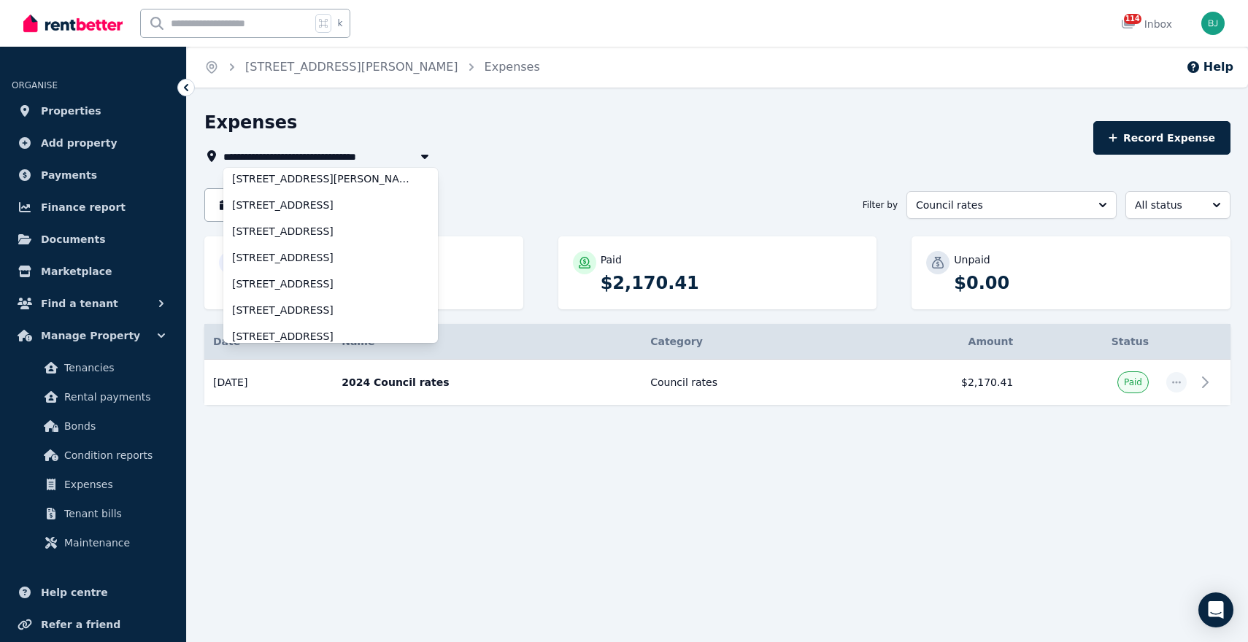
scroll to position [83, 0]
click at [327, 209] on span "[STREET_ADDRESS]" at bounding box center [322, 206] width 180 height 15
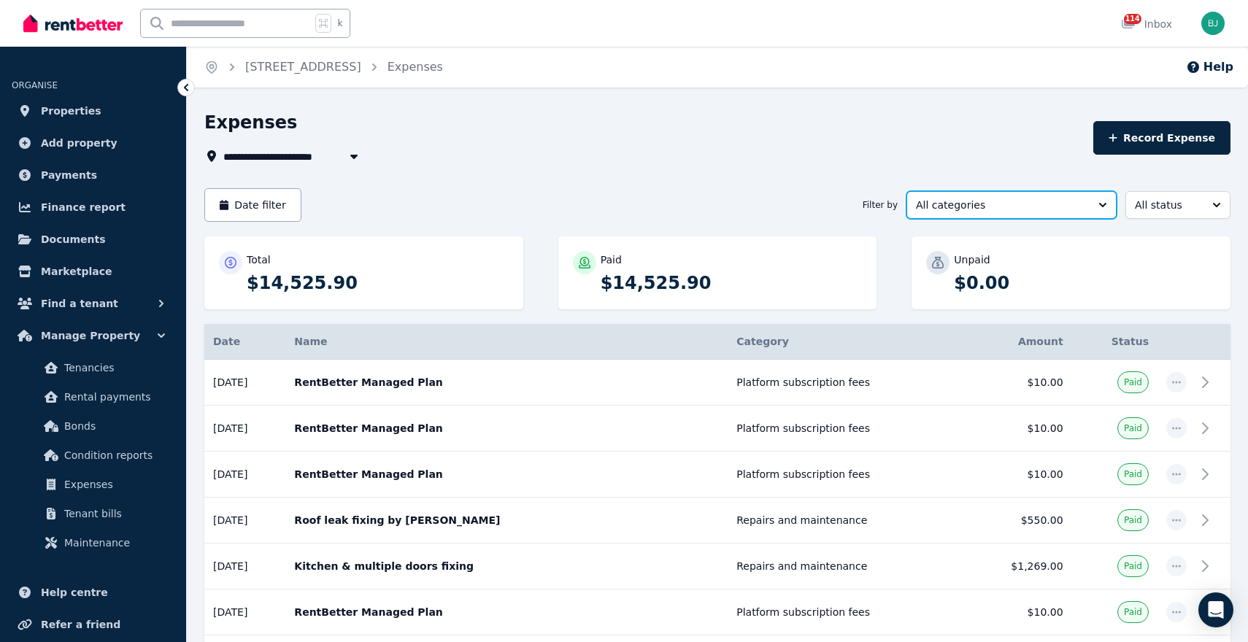
click at [974, 204] on span "All categories" at bounding box center [1001, 205] width 171 height 15
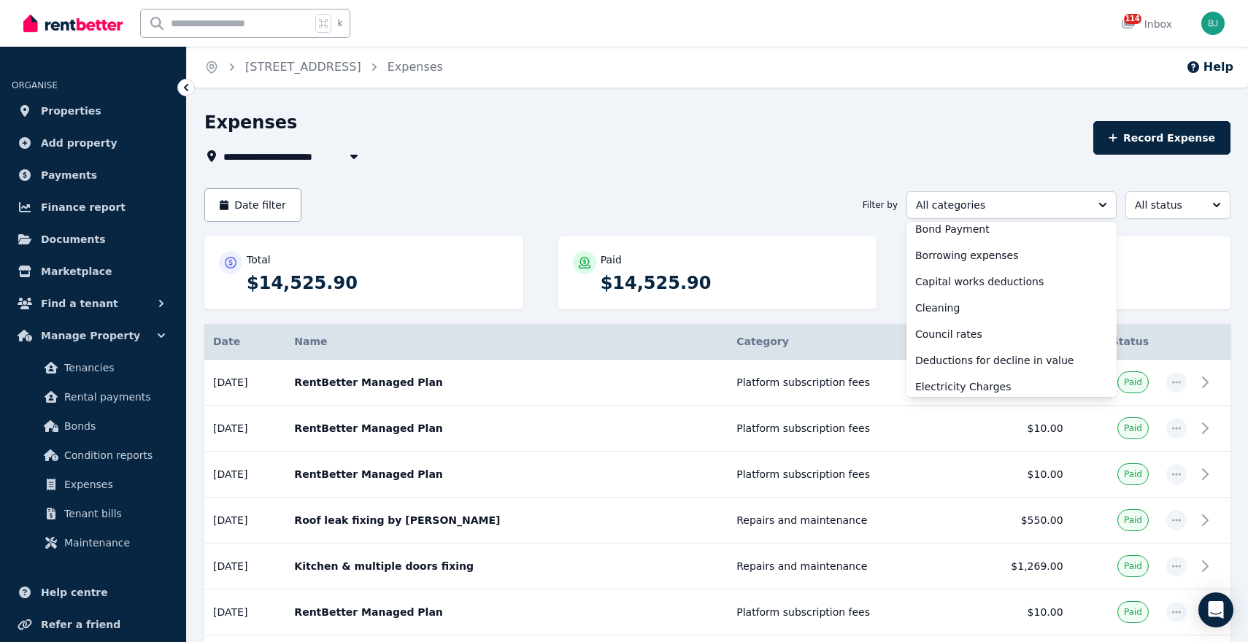
scroll to position [116, 0]
click at [950, 333] on span "Council rates" at bounding box center [1002, 332] width 175 height 15
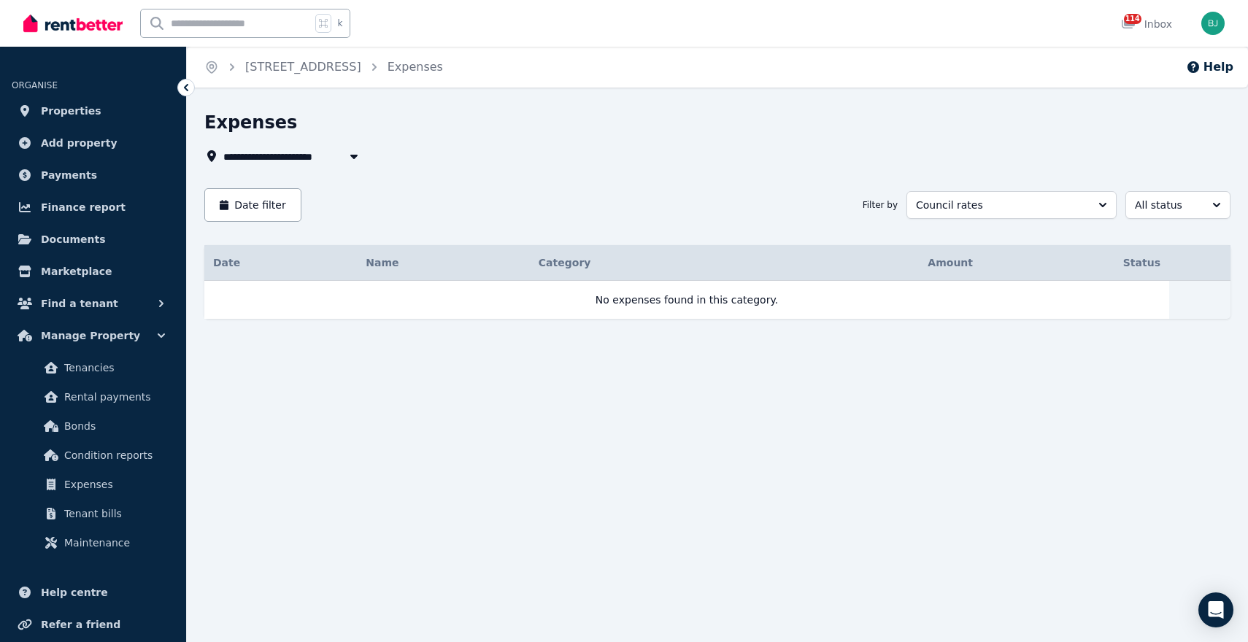
click at [341, 153] on button "button" at bounding box center [354, 156] width 26 height 18
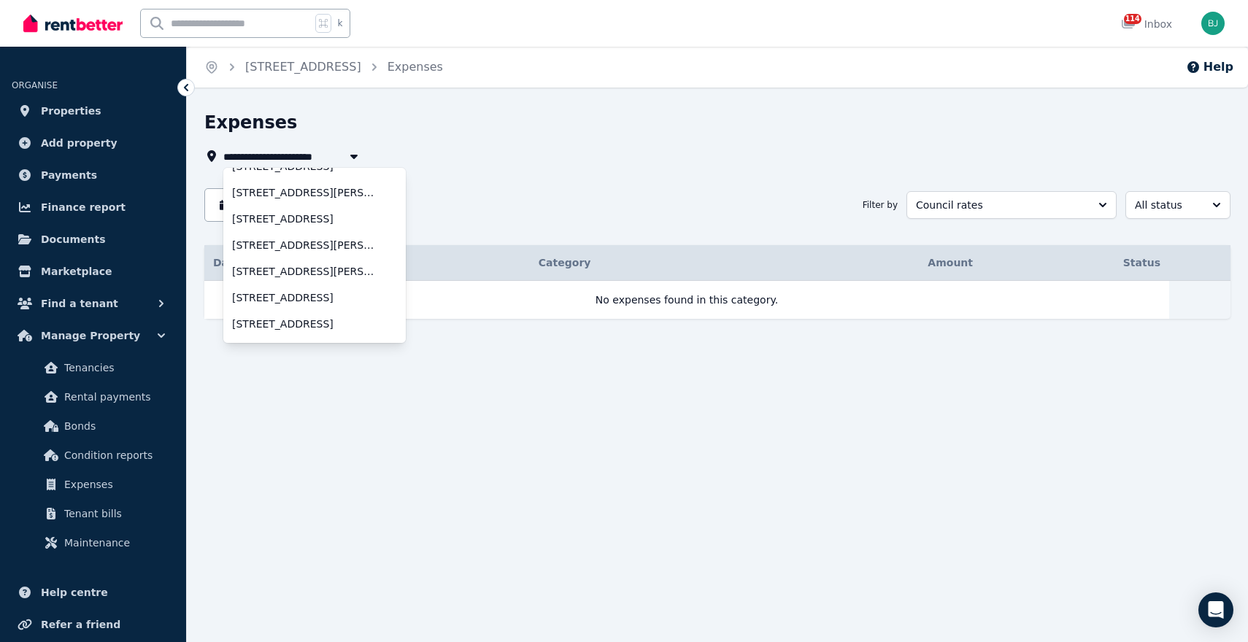
scroll to position [316, 0]
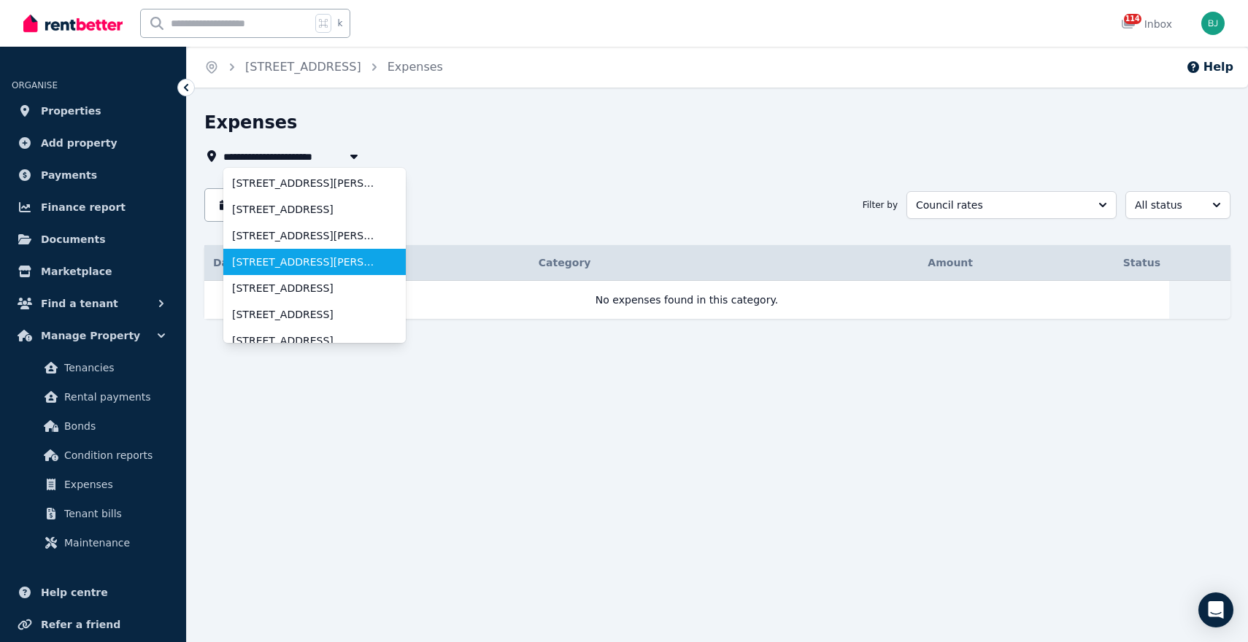
click at [320, 266] on span "[STREET_ADDRESS][PERSON_NAME]" at bounding box center [305, 262] width 147 height 15
type input "**********"
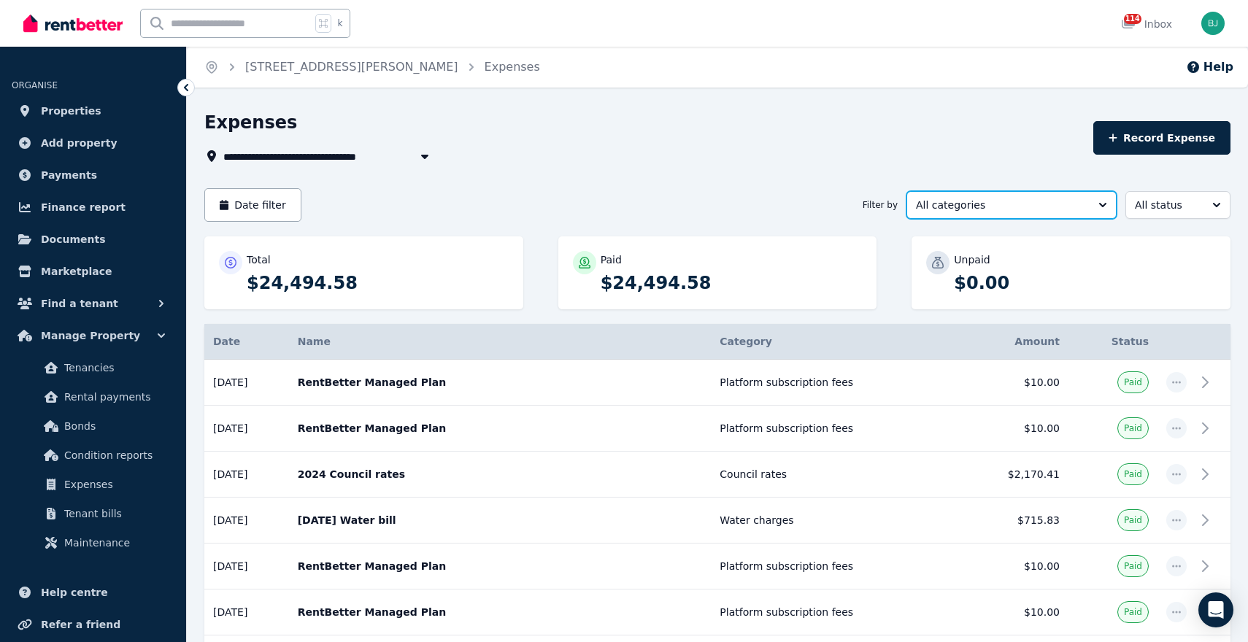
click at [961, 196] on button "All categories" at bounding box center [1012, 205] width 210 height 28
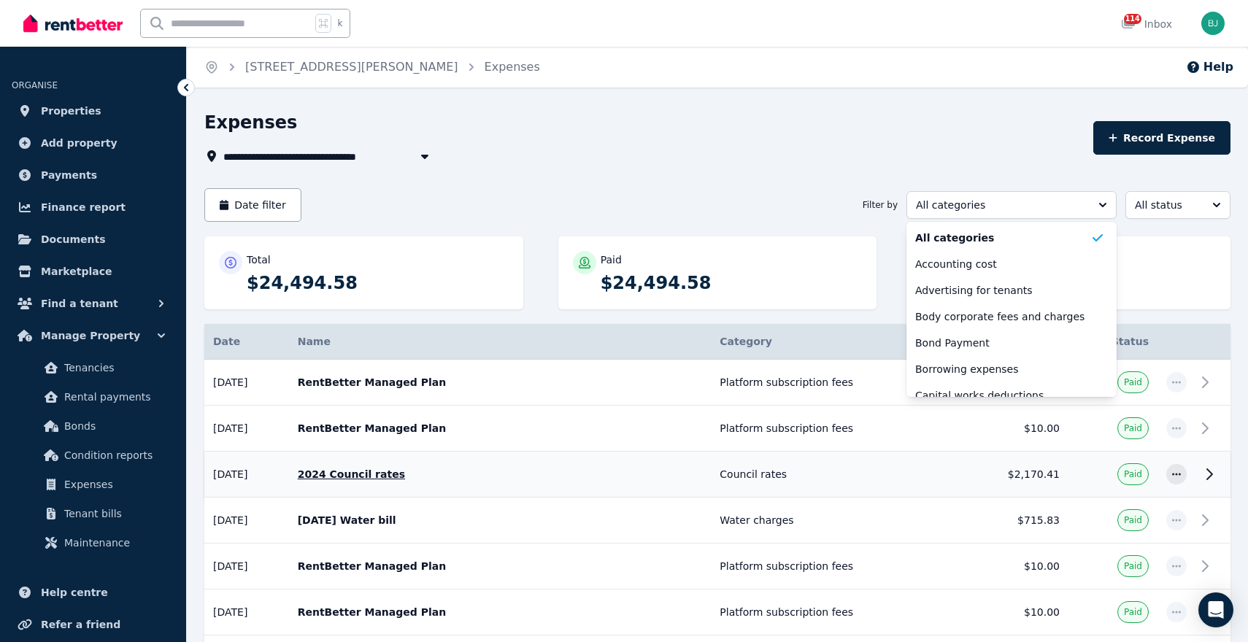
click at [985, 484] on td "$2,170.41" at bounding box center [1012, 475] width 112 height 46
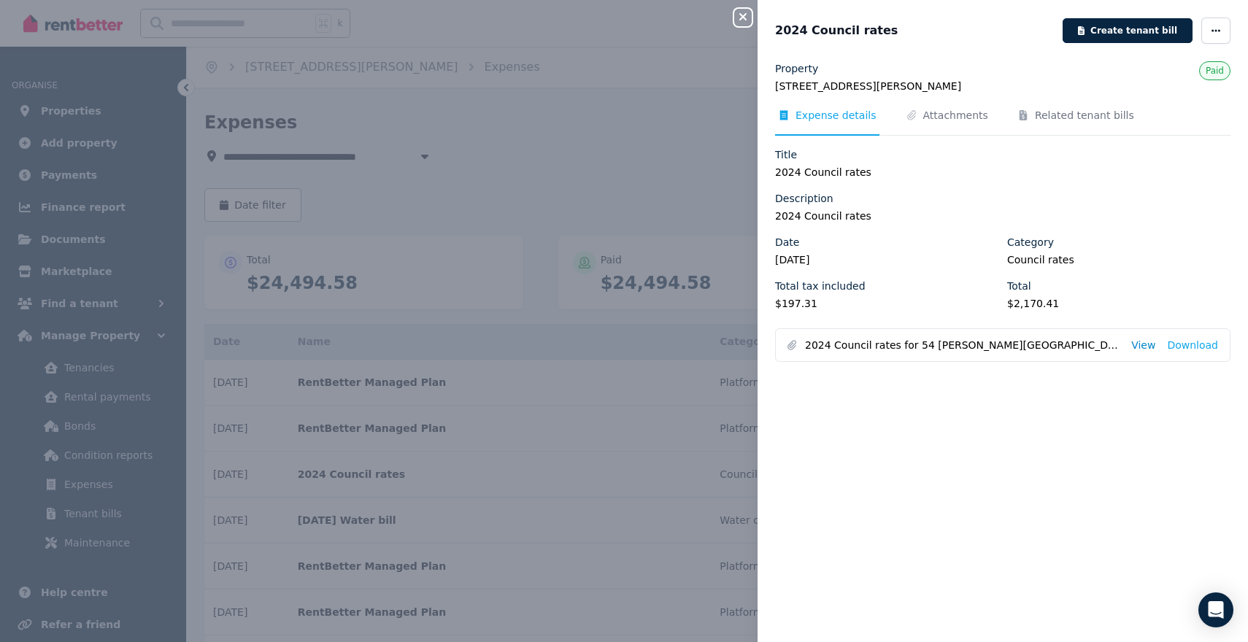
click at [1144, 342] on link "View" at bounding box center [1143, 345] width 24 height 15
